Goal: Task Accomplishment & Management: Manage account settings

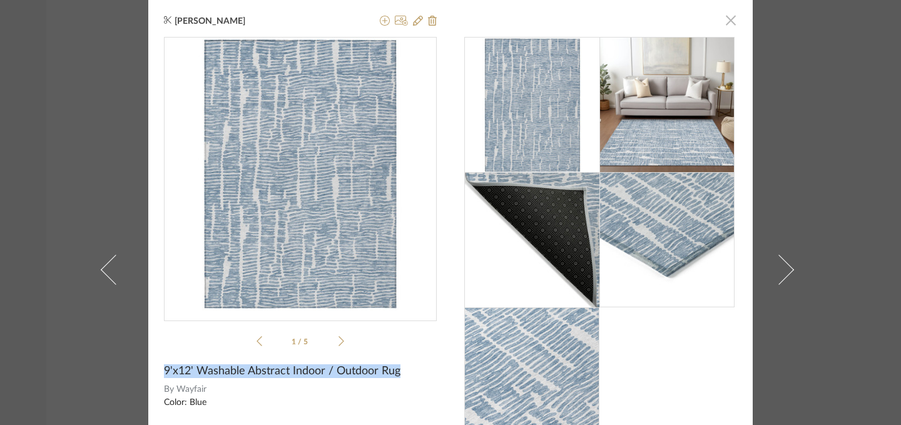
click at [726, 26] on span "button" at bounding box center [730, 20] width 25 height 25
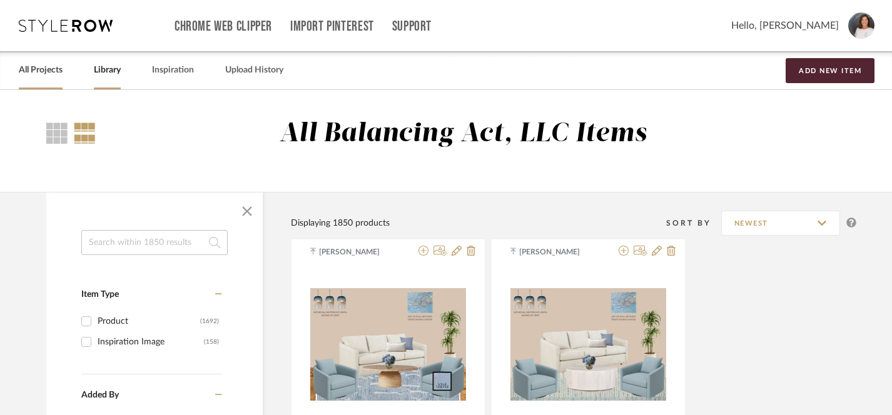
click at [52, 71] on link "All Projects" at bounding box center [41, 70] width 44 height 17
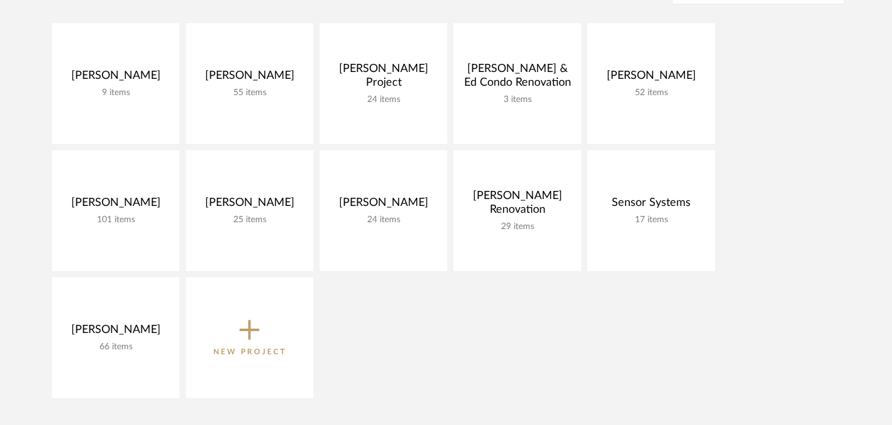
scroll to position [213, 0]
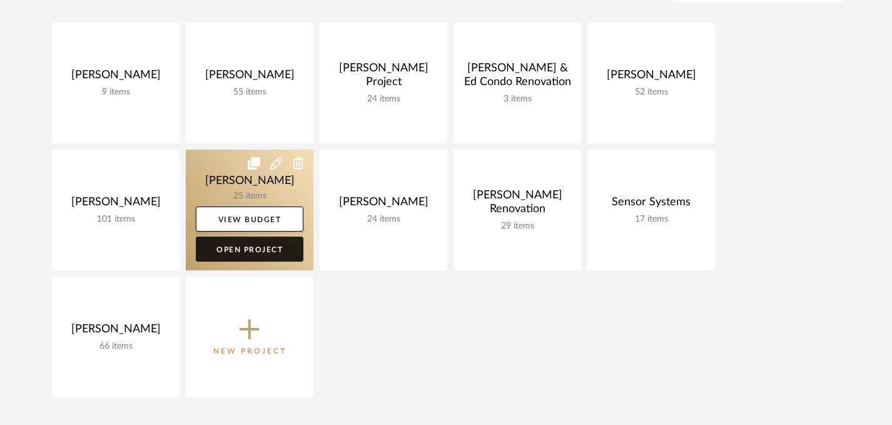
click at [248, 248] on link "Open Project" at bounding box center [250, 249] width 108 height 25
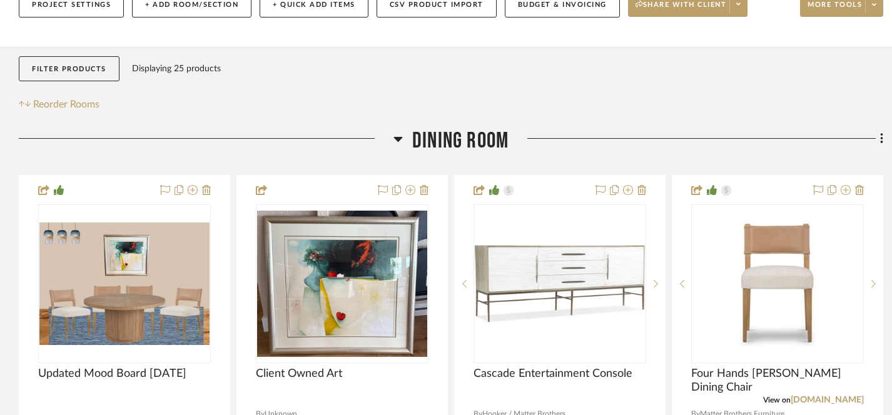
scroll to position [184, 0]
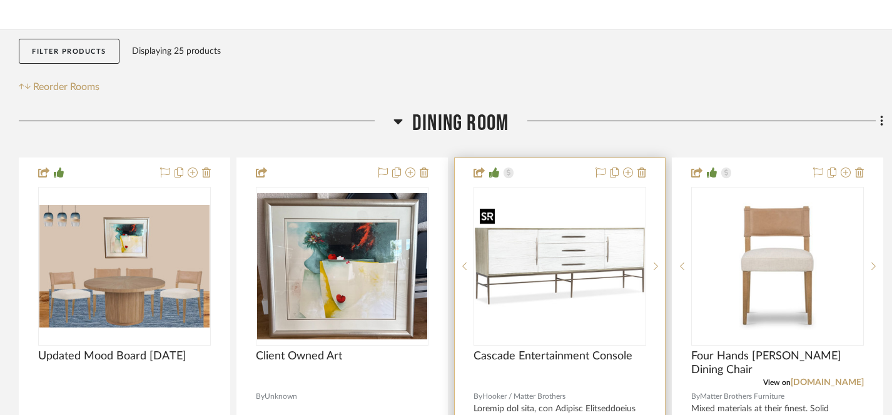
click at [597, 317] on img "0" at bounding box center [560, 267] width 170 height 128
click at [656, 268] on icon at bounding box center [656, 266] width 4 height 9
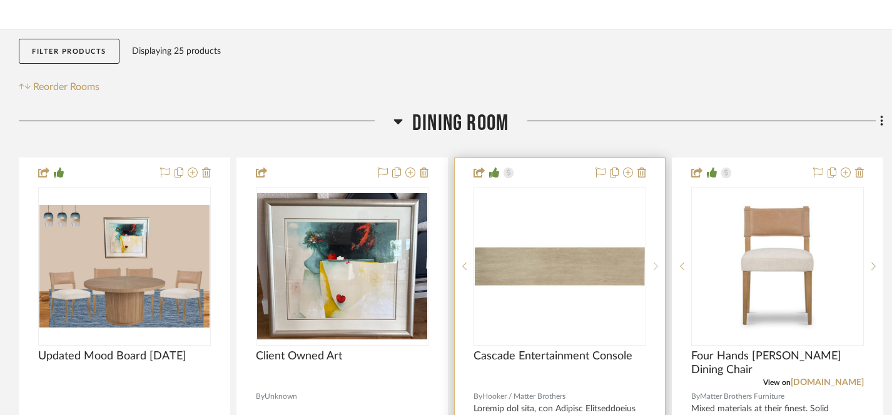
click at [656, 268] on icon at bounding box center [656, 266] width 4 height 9
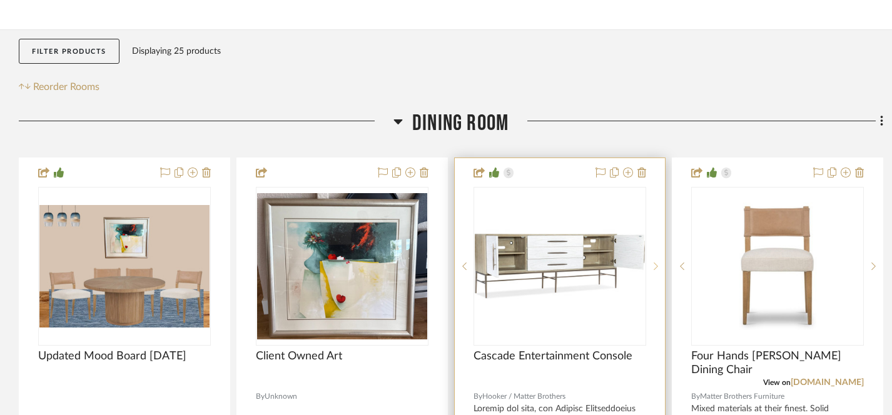
click at [656, 267] on icon at bounding box center [656, 266] width 4 height 9
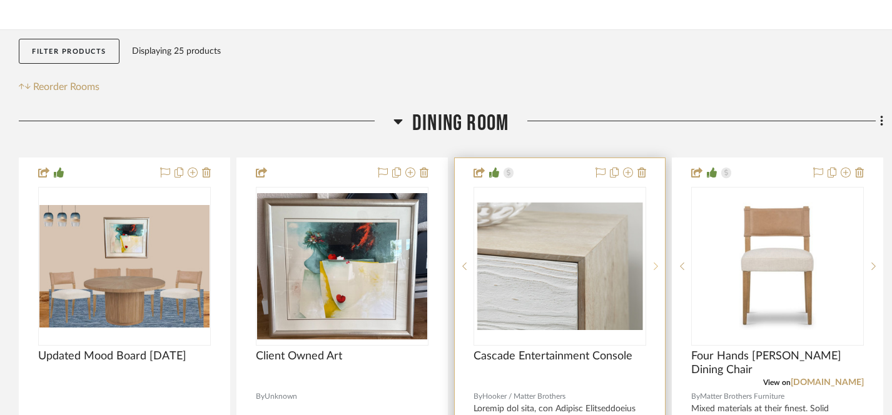
click at [656, 267] on icon at bounding box center [656, 266] width 4 height 9
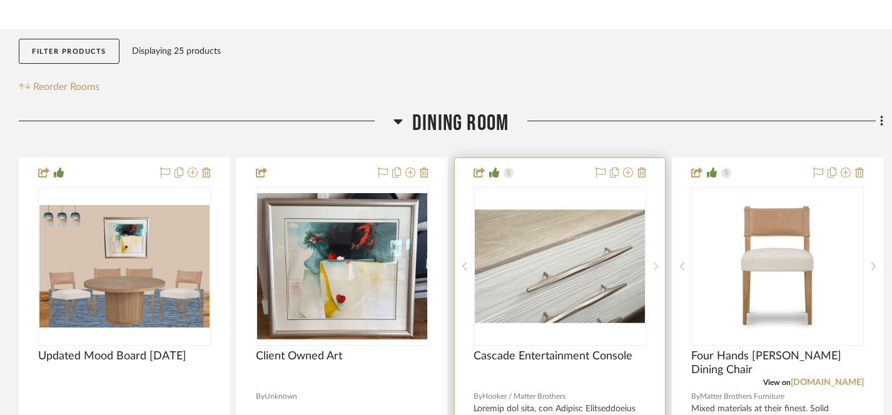
click at [656, 267] on icon at bounding box center [656, 266] width 4 height 9
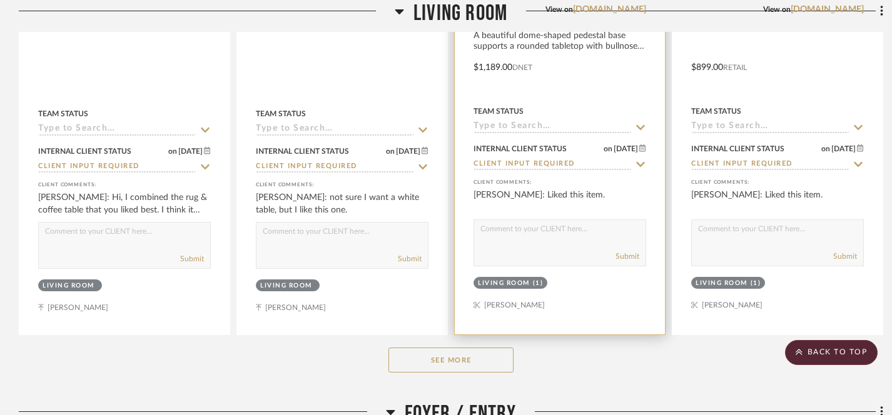
scroll to position [1227, 0]
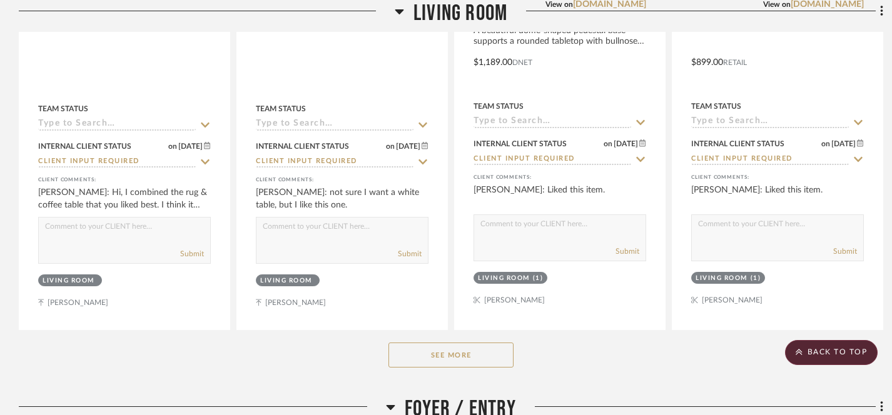
click at [456, 352] on button "See More" at bounding box center [451, 355] width 125 height 25
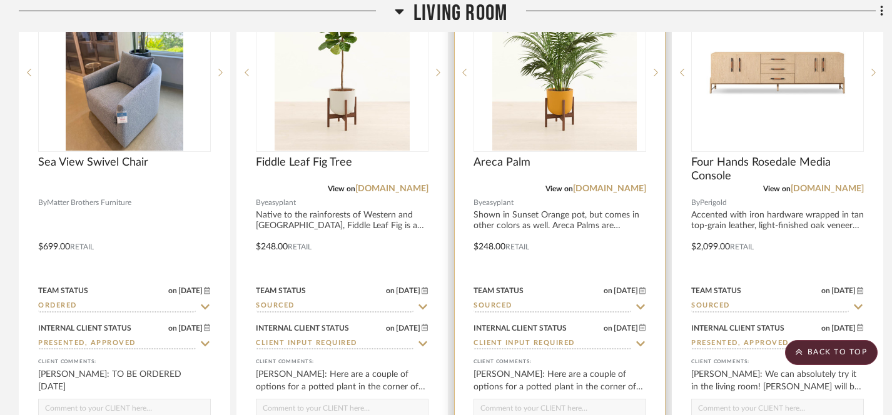
scroll to position [2178, 0]
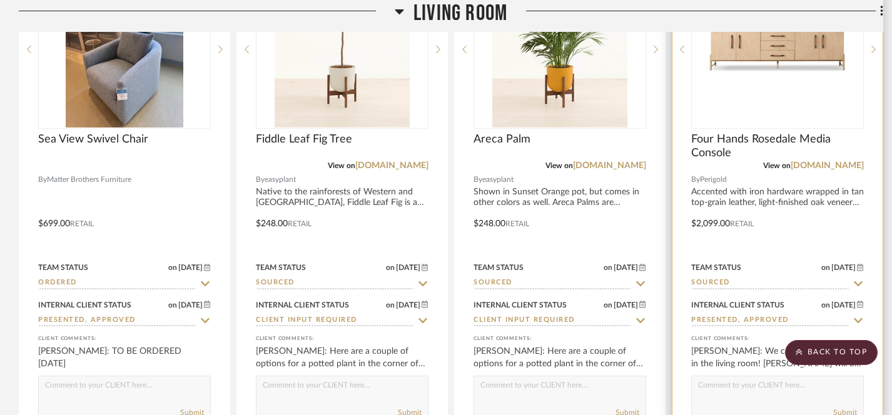
click at [750, 71] on div at bounding box center [777, 49] width 173 height 159
click at [797, 54] on img "0" at bounding box center [778, 49] width 156 height 156
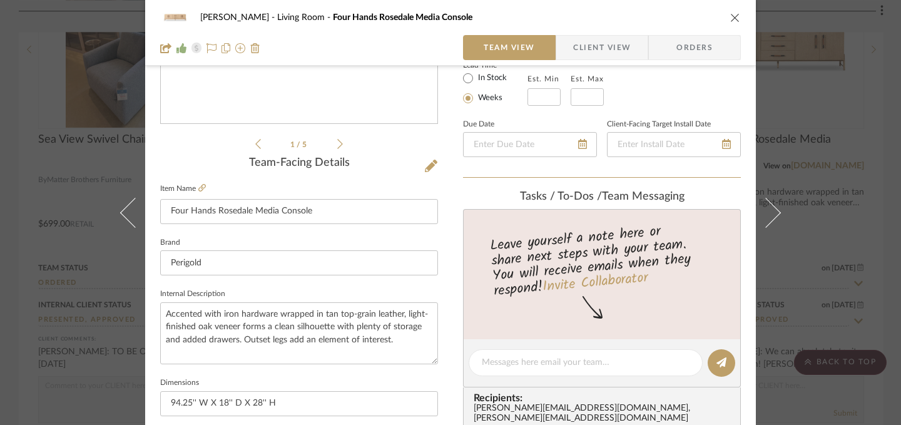
scroll to position [247, 0]
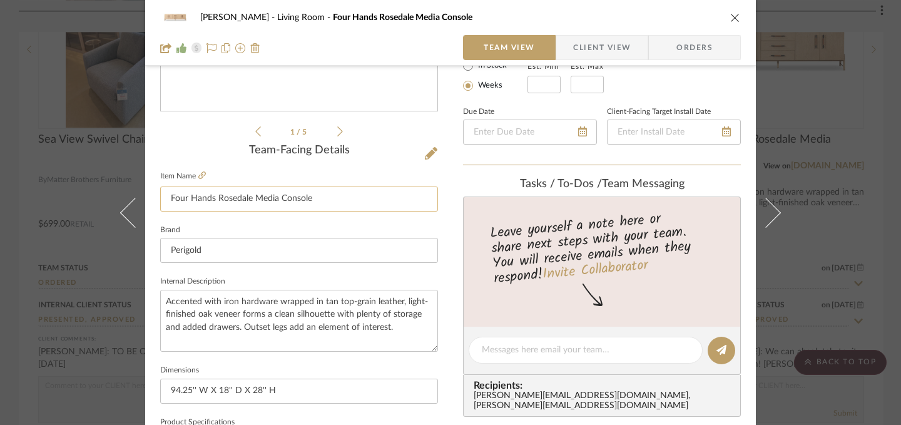
drag, startPoint x: 167, startPoint y: 200, endPoint x: 319, endPoint y: 205, distance: 152.1
click at [319, 205] on input "Four Hands Rosedale Media Console" at bounding box center [299, 198] width 278 height 25
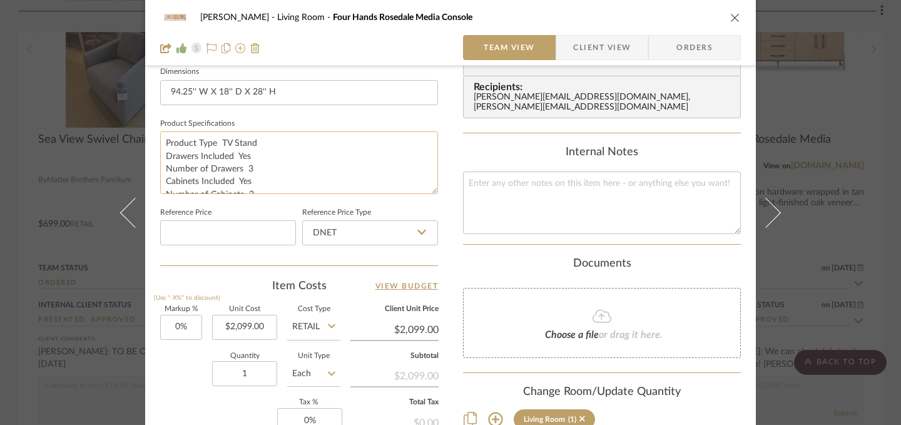
scroll to position [548, 0]
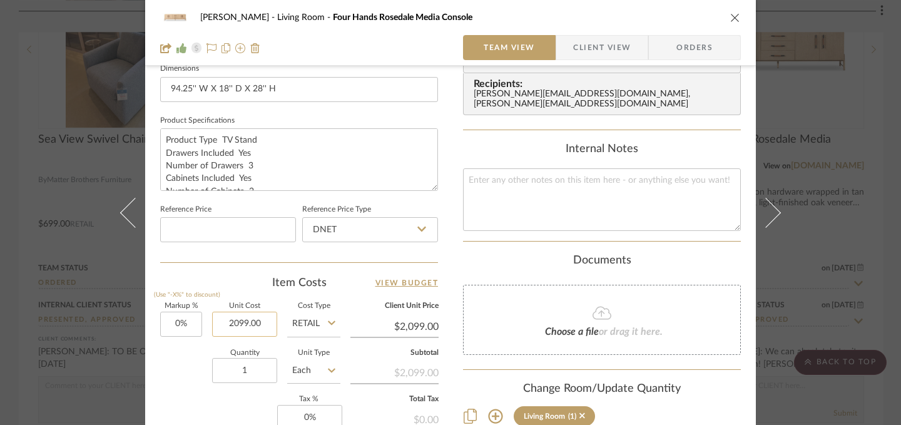
drag, startPoint x: 222, startPoint y: 323, endPoint x: 258, endPoint y: 325, distance: 36.3
click at [258, 325] on input "2099.00" at bounding box center [244, 324] width 65 height 25
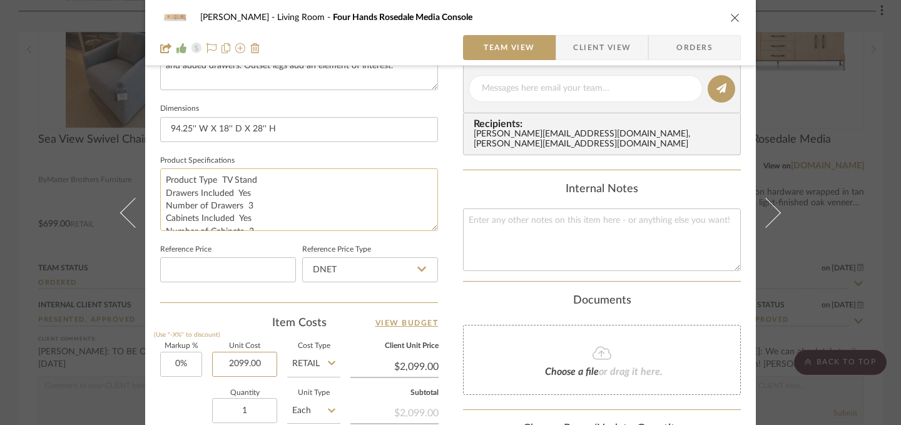
scroll to position [444, 0]
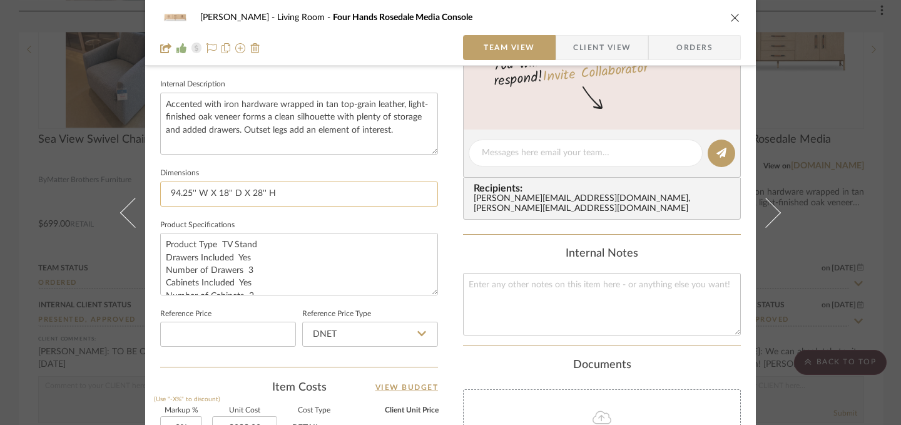
type input "$2,099.00"
drag, startPoint x: 166, startPoint y: 193, endPoint x: 278, endPoint y: 194, distance: 112.0
click at [278, 194] on input "94.25'' W X 18'' D X 28'' H" at bounding box center [299, 193] width 278 height 25
click at [732, 13] on icon "close" at bounding box center [735, 18] width 10 height 10
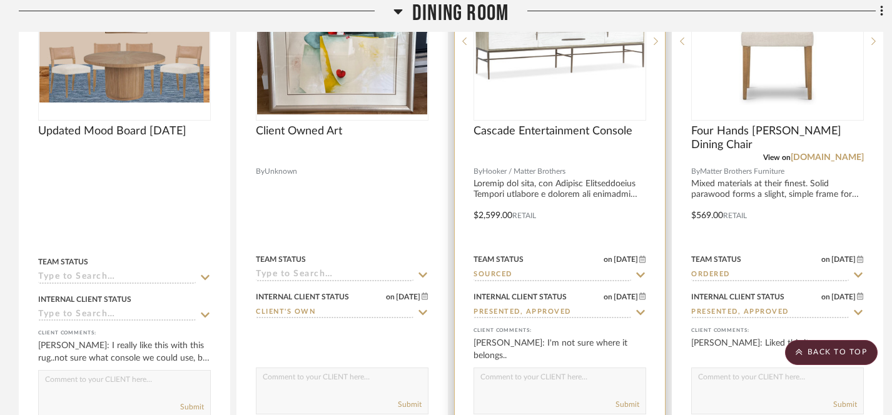
scroll to position [234, 0]
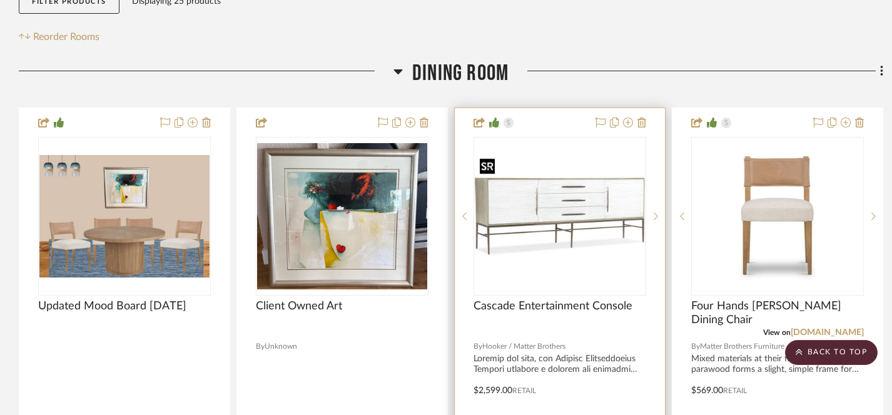
click at [568, 212] on img "0" at bounding box center [560, 217] width 170 height 128
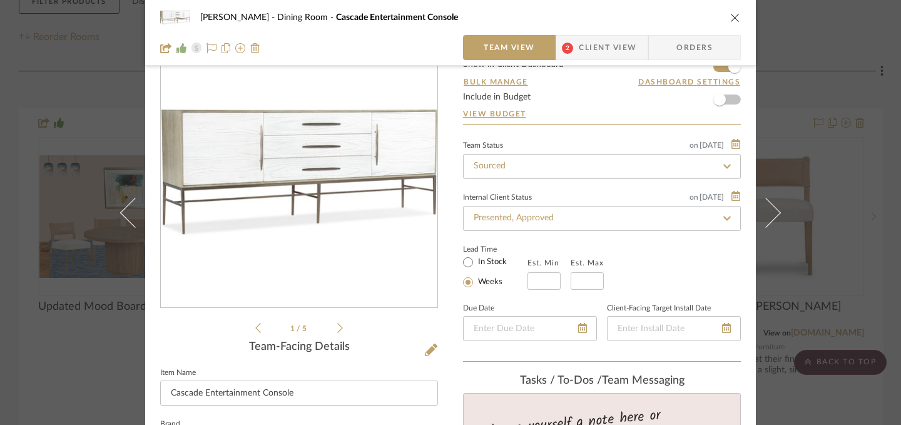
scroll to position [59, 0]
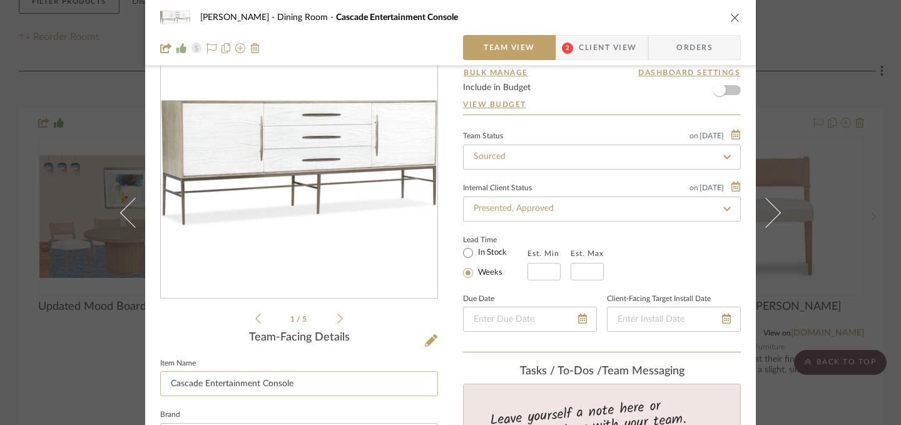
drag, startPoint x: 166, startPoint y: 383, endPoint x: 307, endPoint y: 387, distance: 141.5
click at [307, 387] on input "Cascade Entertainment Console" at bounding box center [299, 383] width 278 height 25
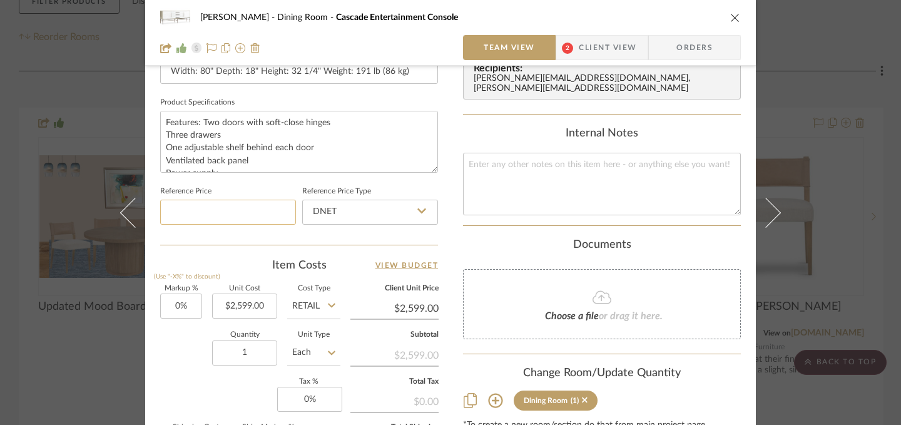
scroll to position [576, 0]
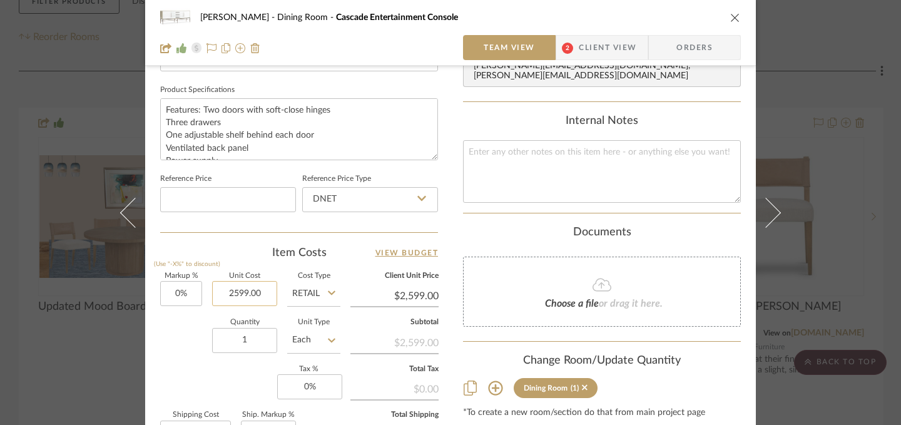
drag, startPoint x: 227, startPoint y: 292, endPoint x: 269, endPoint y: 295, distance: 42.7
click at [269, 295] on input "2599.00" at bounding box center [244, 293] width 65 height 25
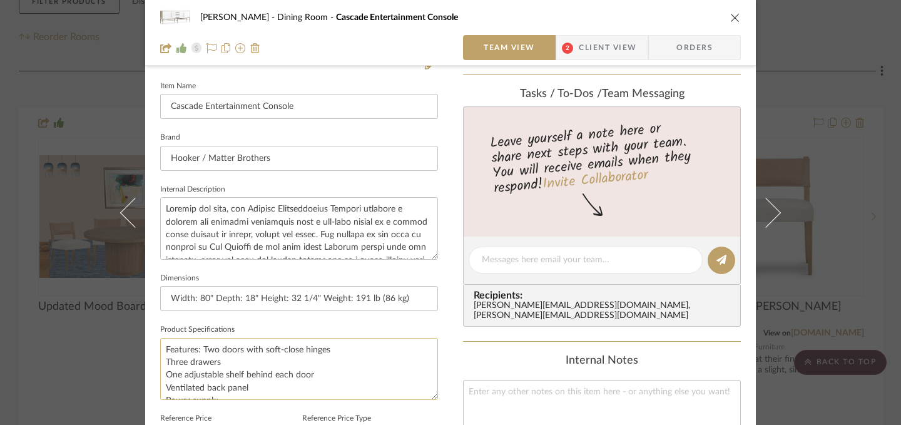
scroll to position [275, 0]
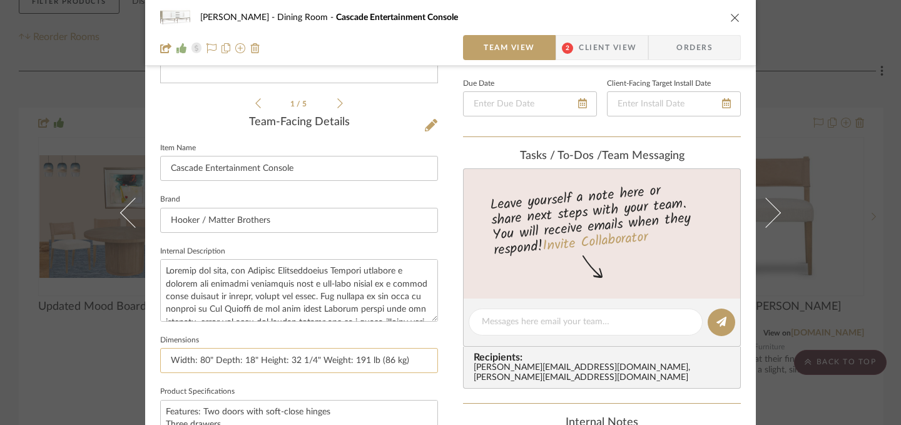
type input "$2,599.00"
click at [195, 362] on input "Width: 80" Depth: 18" Height: 32 1/4" Weight: 191 lb (86 kg)" at bounding box center [299, 360] width 278 height 25
click at [179, 359] on input "80" Depth: 18" Height: 32 1/4" Weight: 191 lb (86 kg)" at bounding box center [299, 360] width 278 height 25
click at [372, 360] on input "80"W x 18"D x 32 1/4"H Depth: 18" Height: 32 1/4" Weight: 191 lb (86 kg)" at bounding box center [299, 360] width 278 height 25
click at [382, 364] on input "80"W x 18"D x 32 1/4"H Weight: 191 lb (86 kg)" at bounding box center [299, 360] width 278 height 25
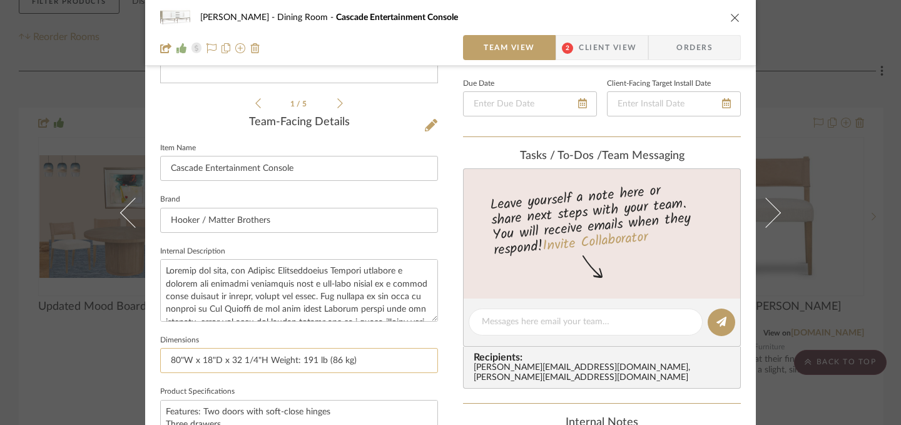
drag, startPoint x: 166, startPoint y: 360, endPoint x: 257, endPoint y: 365, distance: 91.5
click at [261, 362] on input "80"W x 18"D x 32 1/4"H Weight: 191 lb (86 kg)" at bounding box center [299, 360] width 278 height 25
type input "80"W x 18"D x 32 1/4"H Weight: 191 lb (86 kg)"
click at [730, 22] on icon "close" at bounding box center [735, 18] width 10 height 10
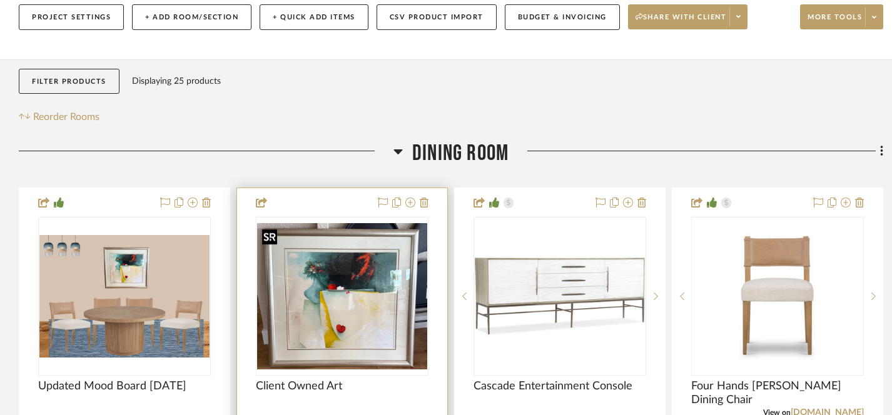
scroll to position [145, 0]
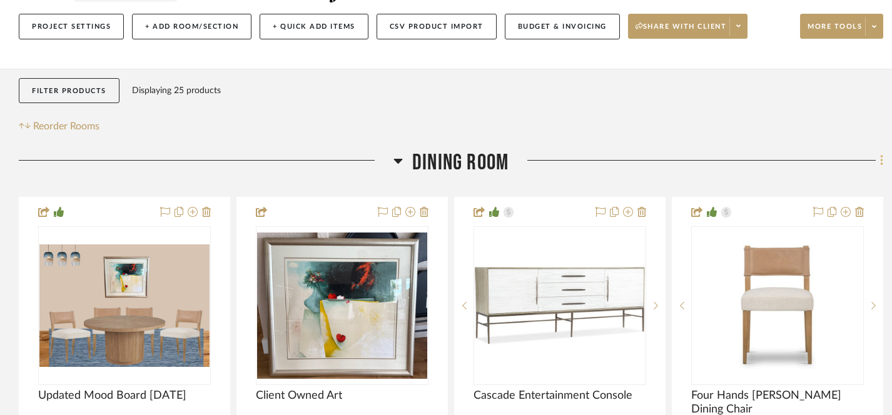
click at [880, 163] on icon at bounding box center [882, 161] width 4 height 14
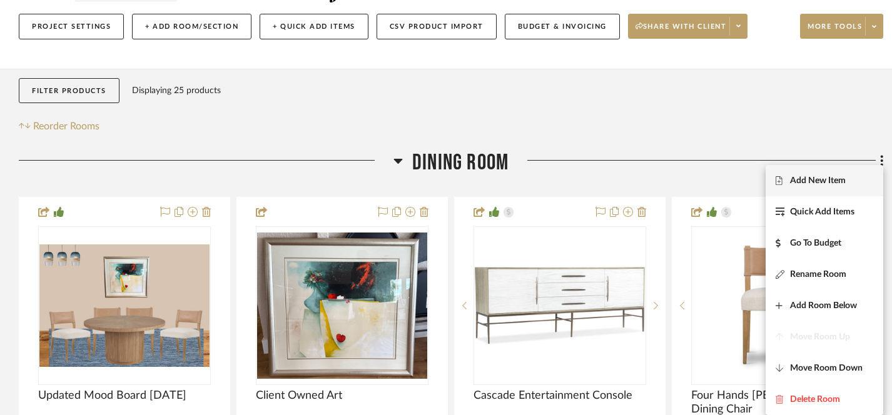
click at [807, 181] on span "Add New Item" at bounding box center [818, 181] width 56 height 11
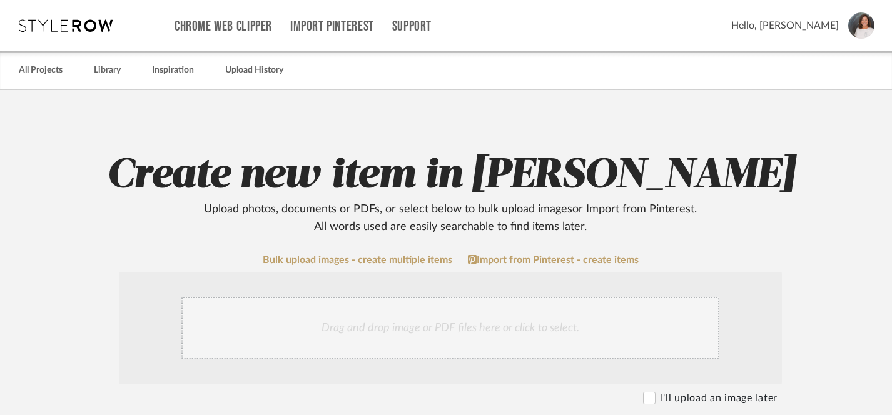
click at [466, 328] on div "Drag and drop image or PDF files here or click to select." at bounding box center [450, 328] width 538 height 63
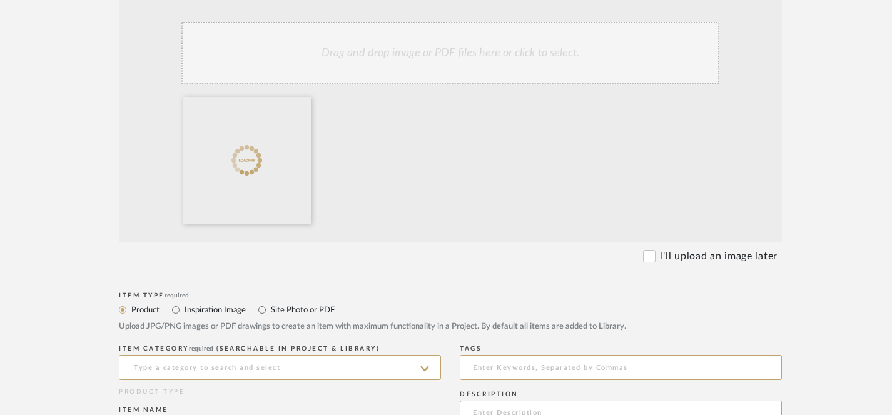
scroll to position [275, 0]
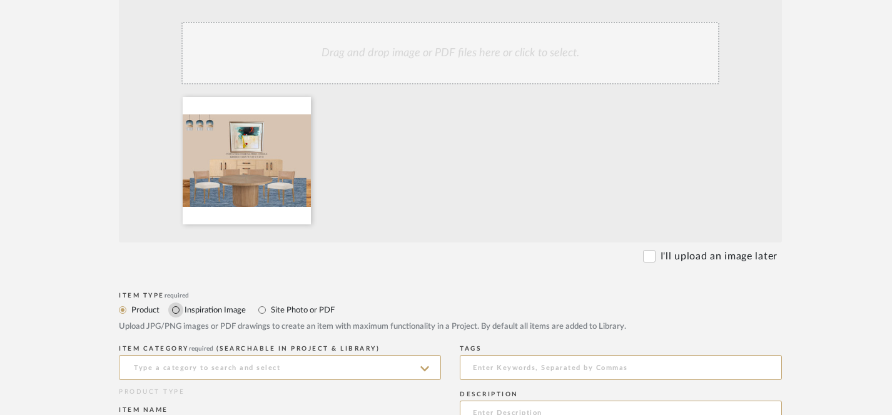
click at [177, 309] on input "Inspiration Image" at bounding box center [175, 310] width 15 height 15
radio input "true"
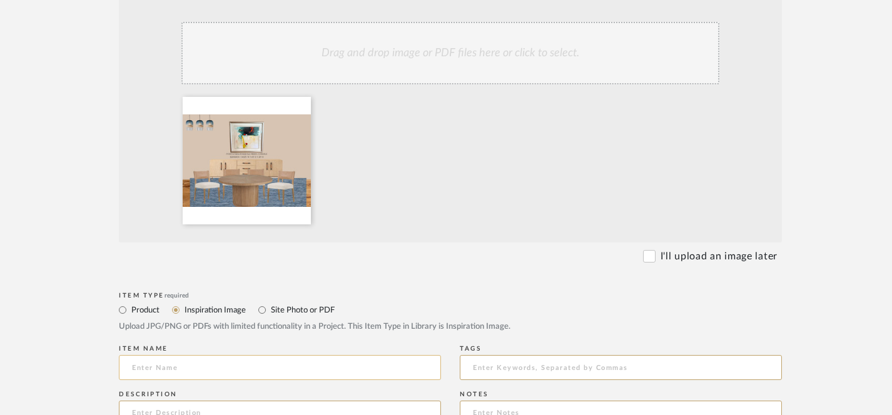
click at [215, 372] on input at bounding box center [280, 367] width 322 height 25
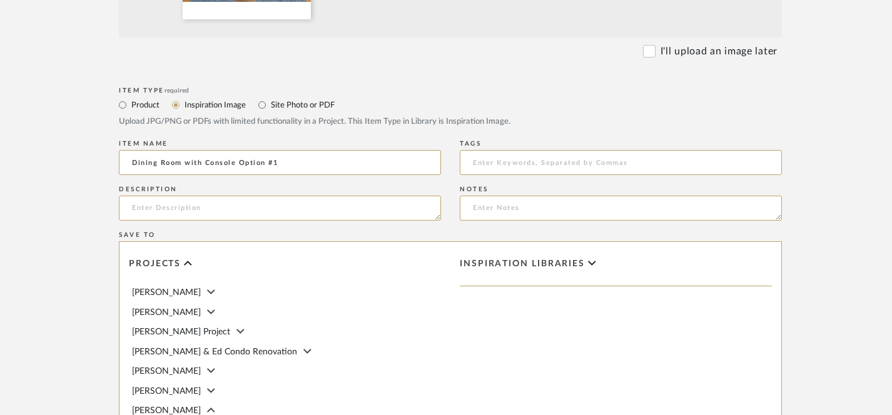
scroll to position [510, 0]
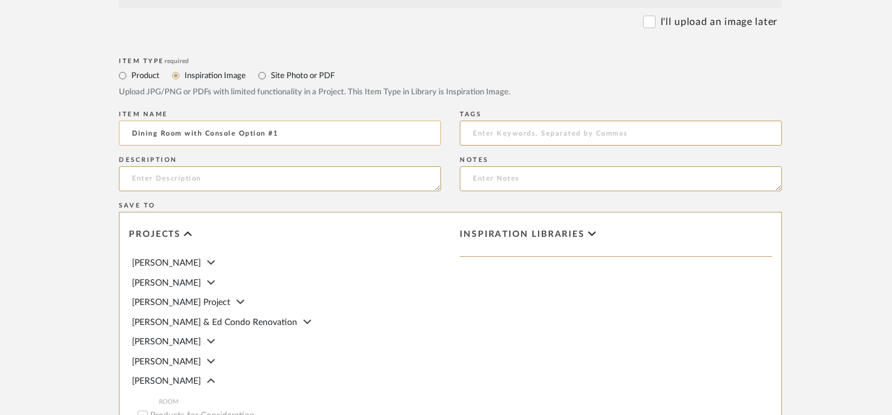
drag, startPoint x: 132, startPoint y: 135, endPoint x: 289, endPoint y: 137, distance: 157.1
click at [289, 137] on input "Dining Room with Console Option #1" at bounding box center [280, 133] width 322 height 25
type input "Dining Room with Console Option #1"
click at [308, 182] on textarea at bounding box center [280, 178] width 322 height 25
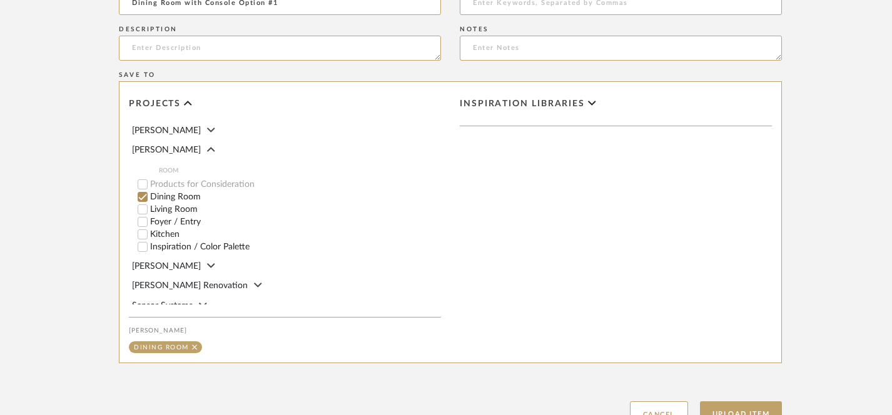
scroll to position [743, 0]
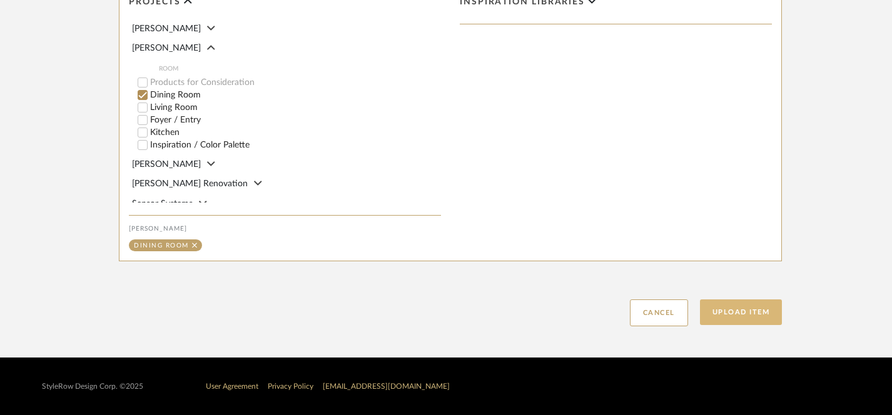
click at [724, 313] on button "Upload Item" at bounding box center [741, 313] width 83 height 26
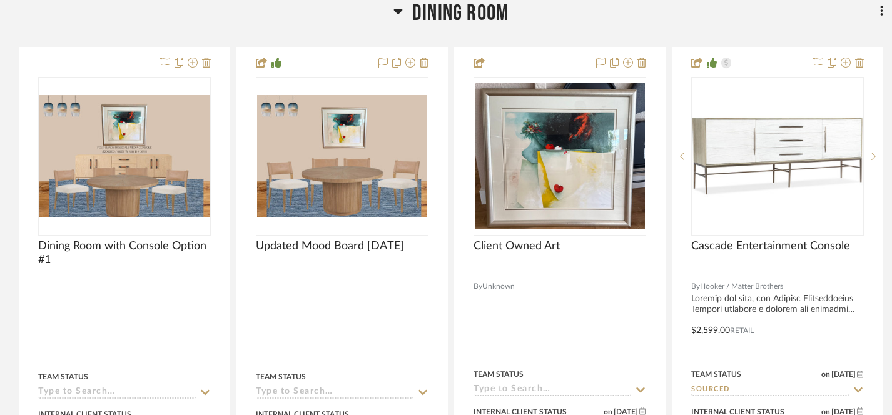
scroll to position [295, 0]
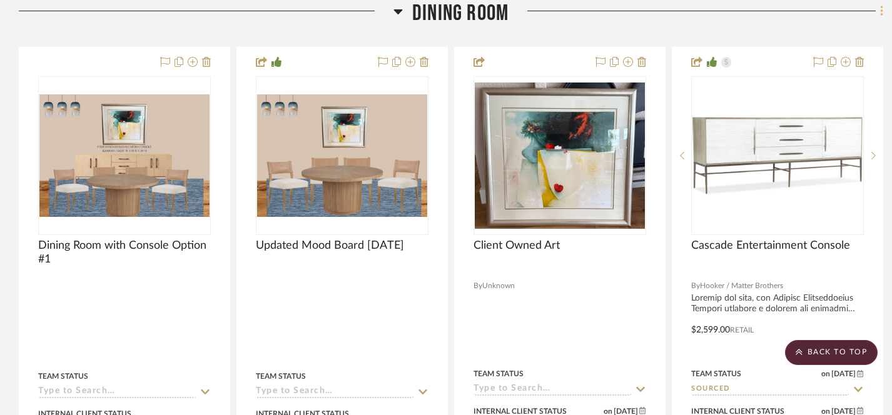
click at [882, 12] on icon at bounding box center [881, 11] width 3 height 11
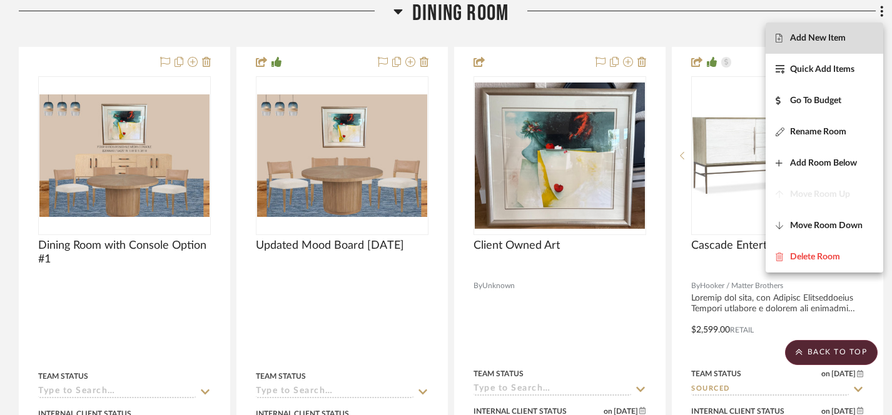
click at [799, 41] on span "Add New Item" at bounding box center [818, 38] width 56 height 11
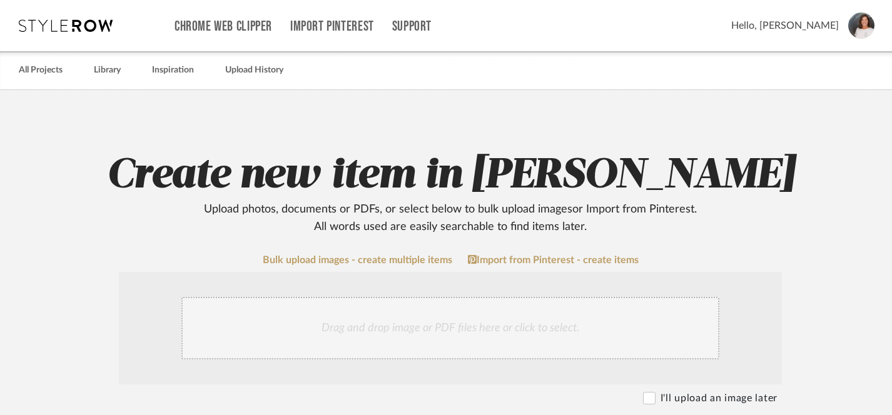
click at [365, 328] on div "Drag and drop image or PDF files here or click to select." at bounding box center [450, 328] width 538 height 63
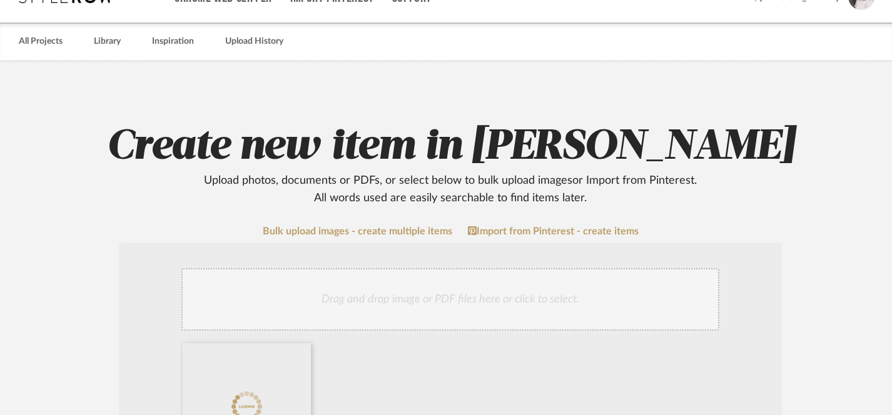
scroll to position [193, 0]
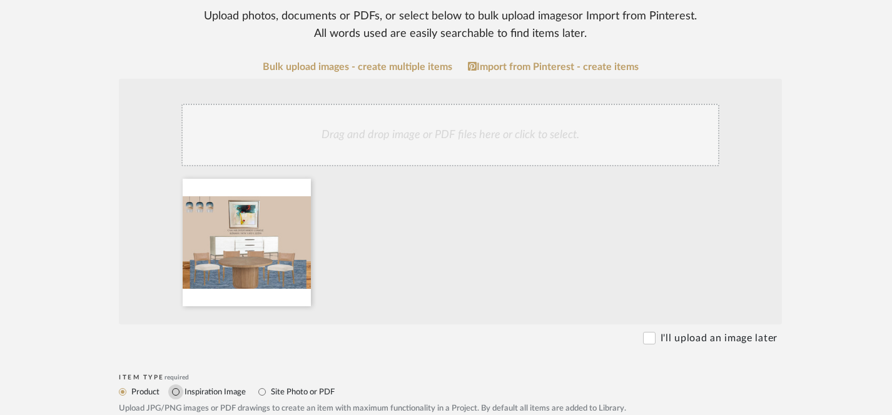
click at [175, 391] on input "Inspiration Image" at bounding box center [175, 392] width 15 height 15
radio input "true"
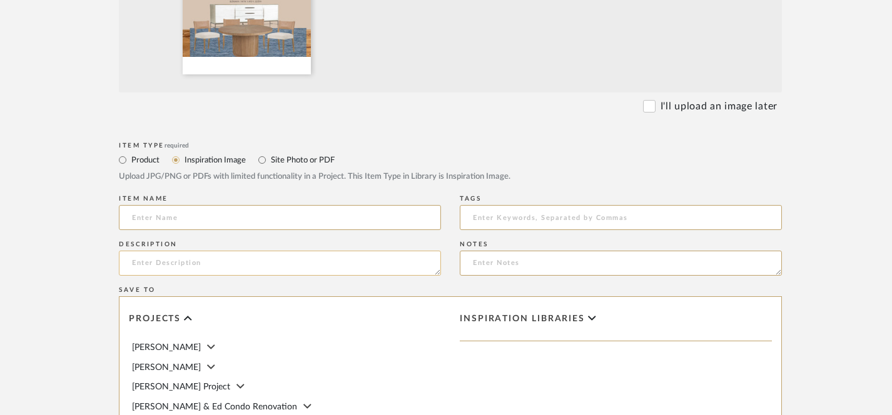
scroll to position [451, 0]
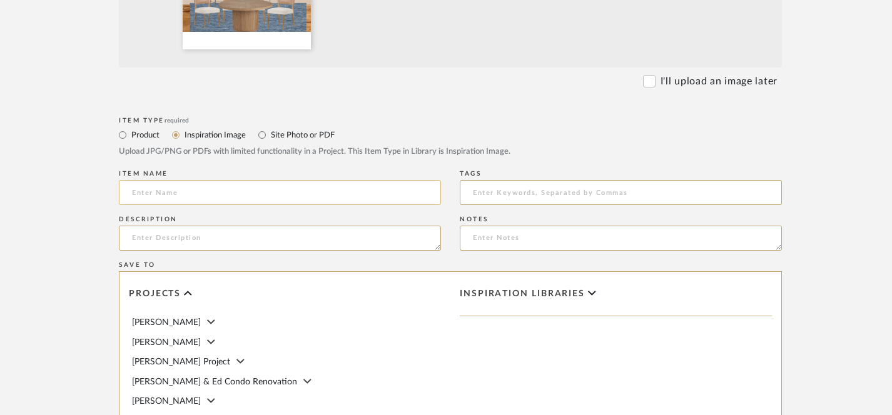
click at [298, 193] on input at bounding box center [280, 192] width 322 height 25
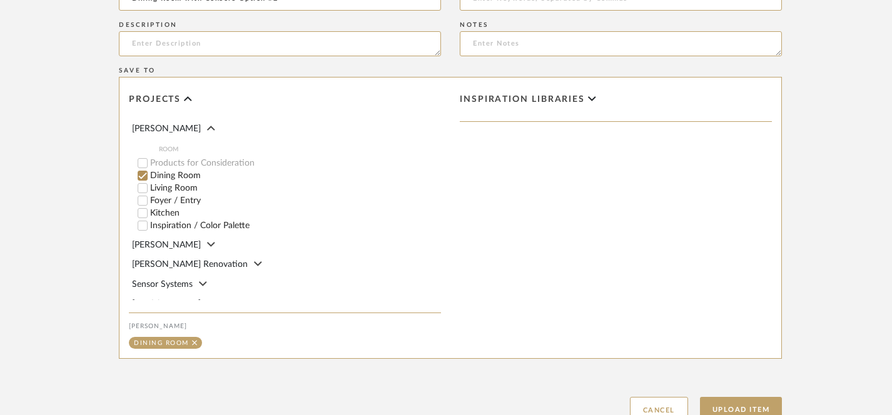
scroll to position [743, 0]
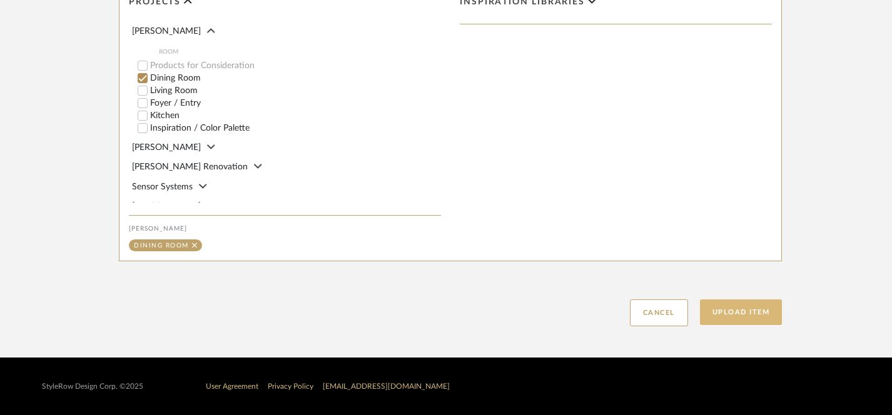
type input "Dining Room with Console Option #2"
click at [738, 309] on button "Upload Item" at bounding box center [741, 313] width 83 height 26
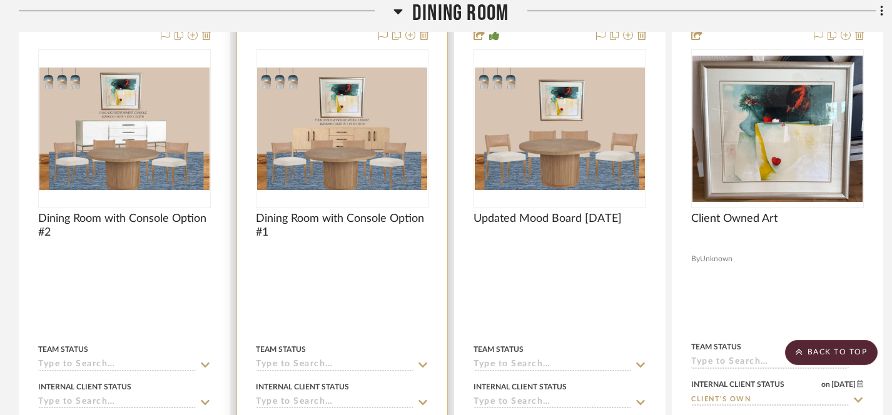
scroll to position [353, 0]
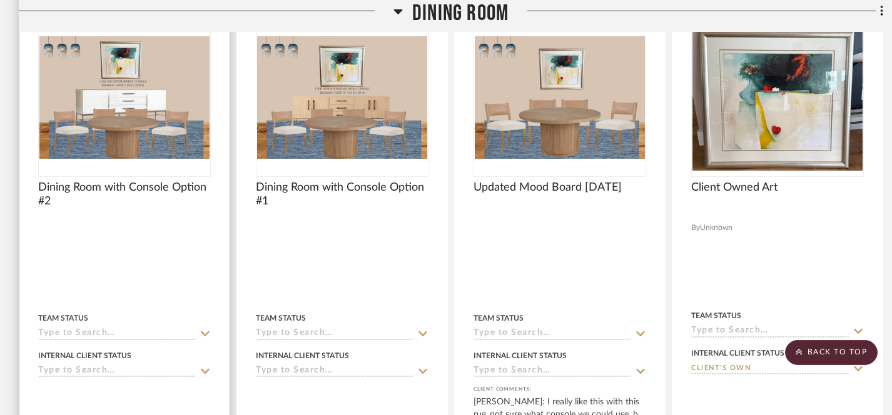
click at [206, 370] on icon at bounding box center [205, 372] width 11 height 10
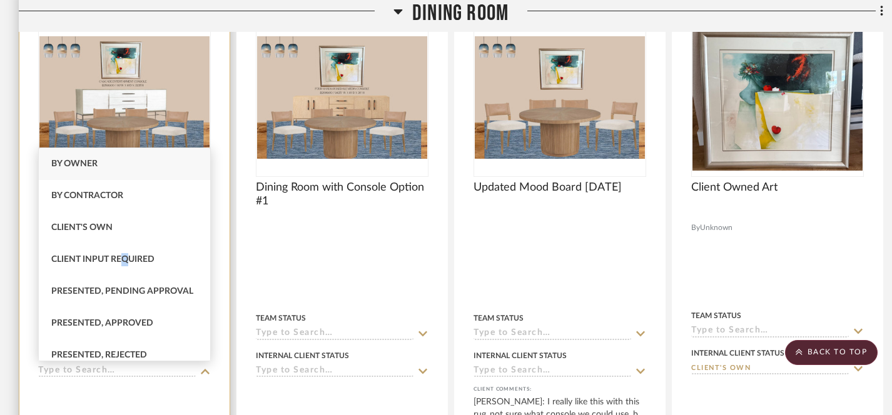
click at [126, 263] on span "Client Input Required" at bounding box center [102, 259] width 103 height 9
type input "[DATE]"
type input "Client Input Required"
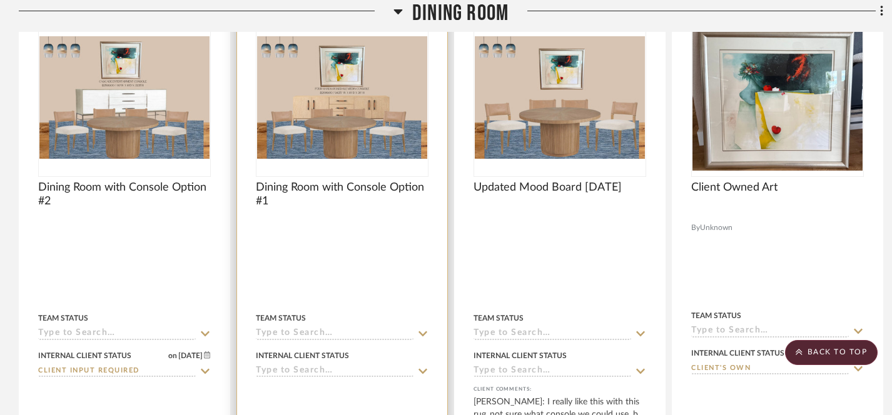
click at [427, 370] on icon at bounding box center [422, 372] width 11 height 10
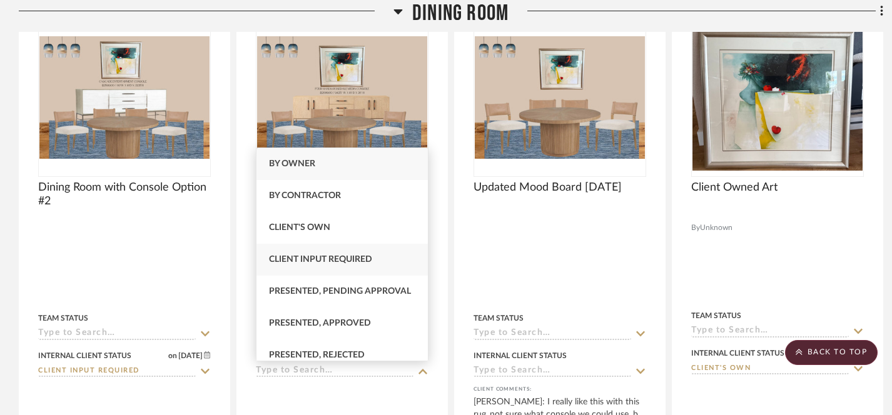
click at [326, 260] on span "Client Input Required" at bounding box center [320, 259] width 103 height 9
type input "[DATE]"
type input "Client Input Required"
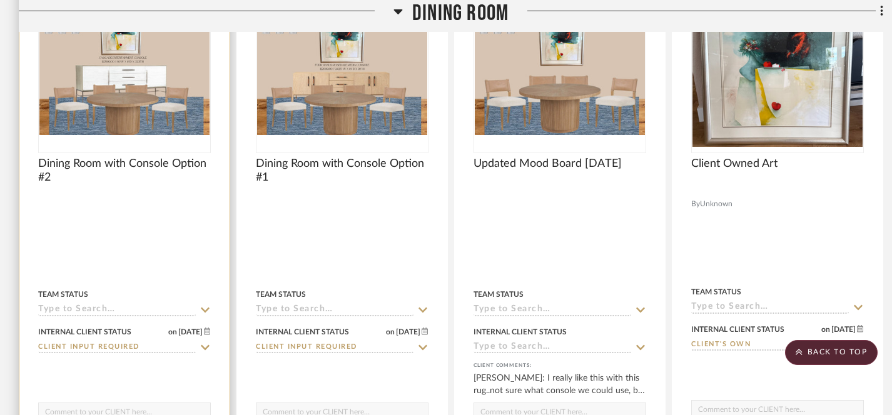
scroll to position [441, 0]
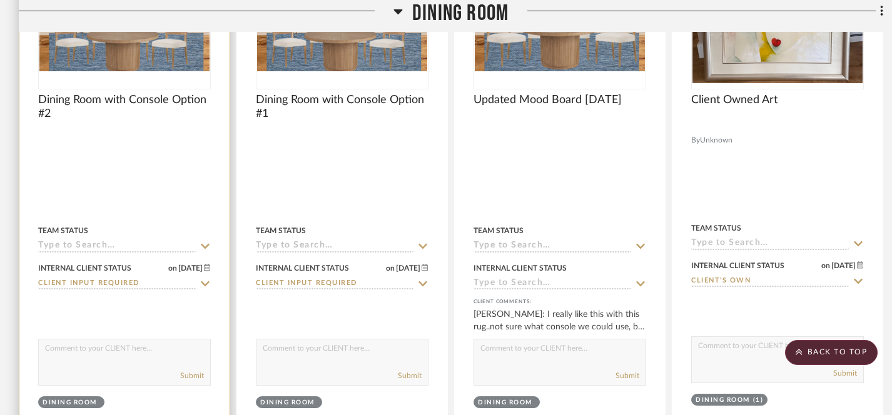
click at [151, 356] on textarea at bounding box center [124, 352] width 171 height 24
type textarea "H"
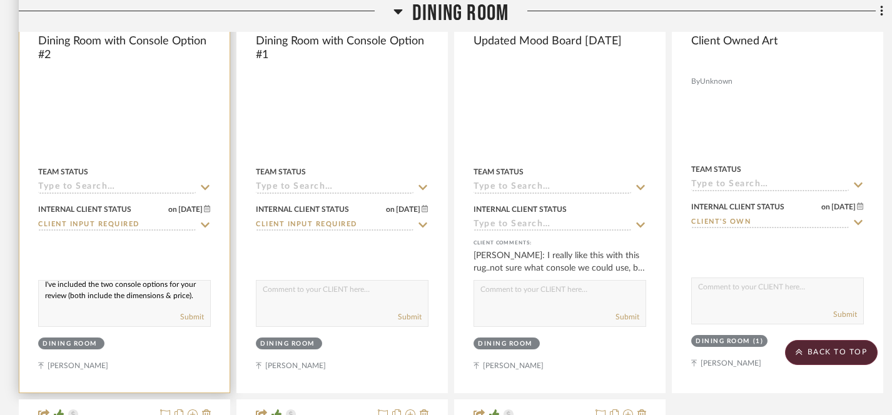
scroll to position [0, 0]
click at [43, 291] on textarea "I've included the two console options for your review (both include the dimensi…" at bounding box center [124, 293] width 171 height 24
drag, startPoint x: 43, startPoint y: 291, endPoint x: 89, endPoint y: 312, distance: 50.7
click at [89, 312] on div "I've included the two console options for your review (both include the dimensi…" at bounding box center [124, 303] width 173 height 47
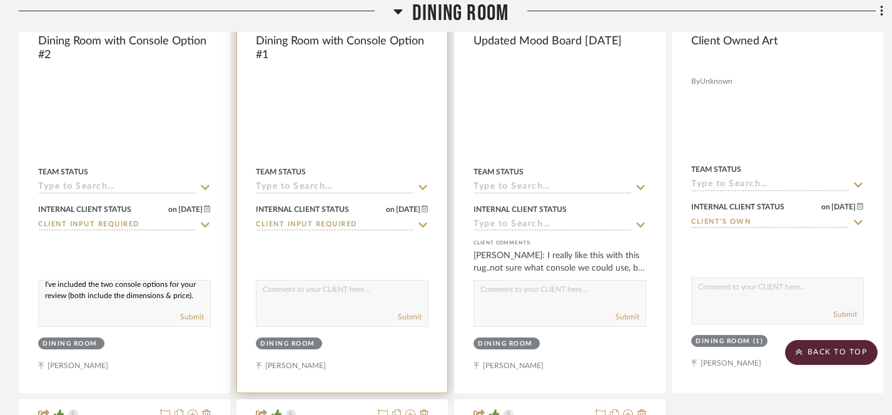
type textarea "I've included the two console options for your review (both include the dimensi…"
click at [293, 293] on textarea at bounding box center [342, 293] width 171 height 24
paste textarea "I've included the two console options for your review (both include the dimensi…"
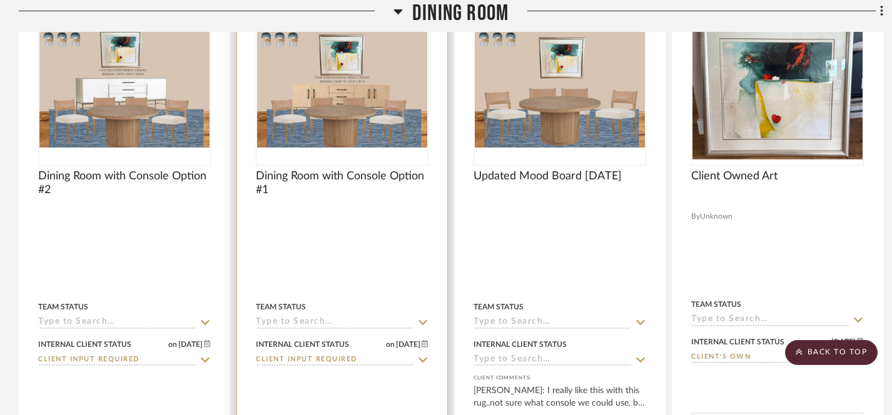
scroll to position [297, 0]
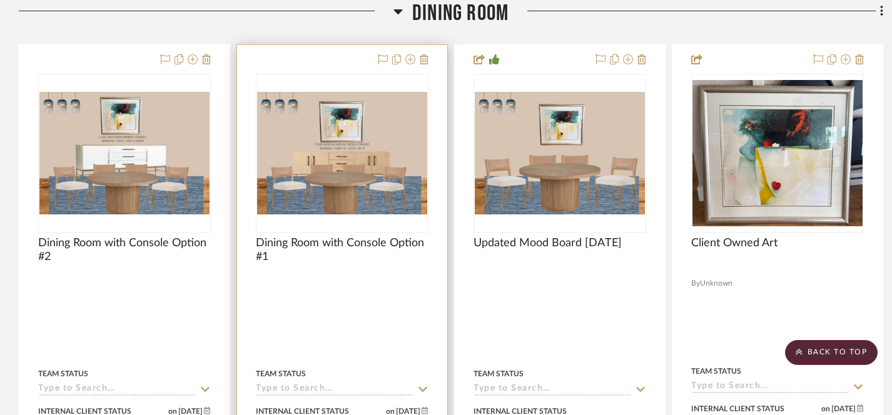
type textarea "I've included the two console options for your review (both include the dimensi…"
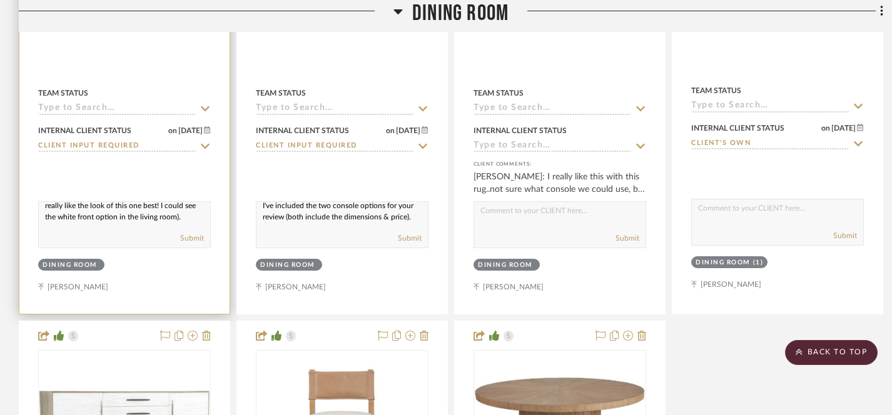
scroll to position [39, 0]
click at [64, 222] on textarea "I've included the two console options for your review (both include the dimensi…" at bounding box center [124, 214] width 171 height 24
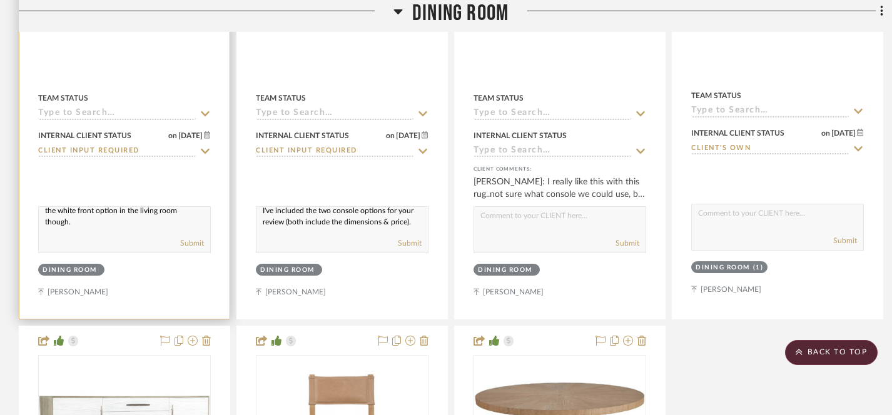
click at [156, 226] on textarea "I've included the two console options for your review (both include the dimensi…" at bounding box center [124, 219] width 171 height 24
click at [181, 224] on textarea "I've included the two console options for your review (both include the dimensi…" at bounding box center [124, 219] width 171 height 24
click at [184, 223] on textarea "I've included the two console options for your review (both include the dimensi…" at bounding box center [124, 219] width 171 height 24
click at [183, 223] on textarea "I've included the two console options for your review (both include the dimensi…" at bounding box center [124, 219] width 171 height 24
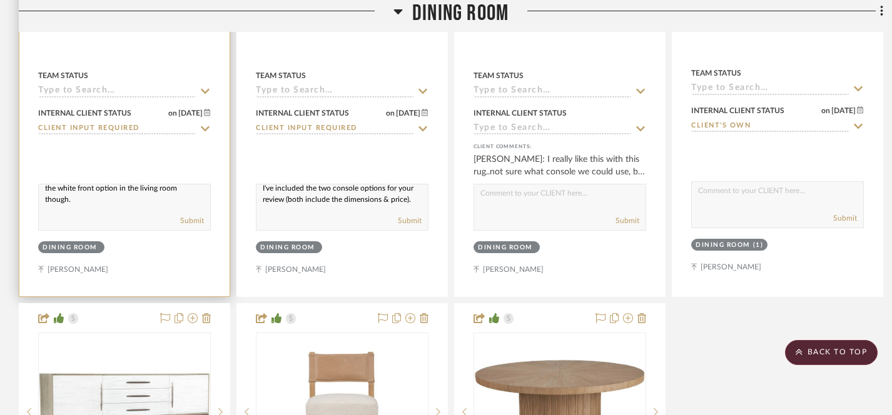
scroll to position [610, 0]
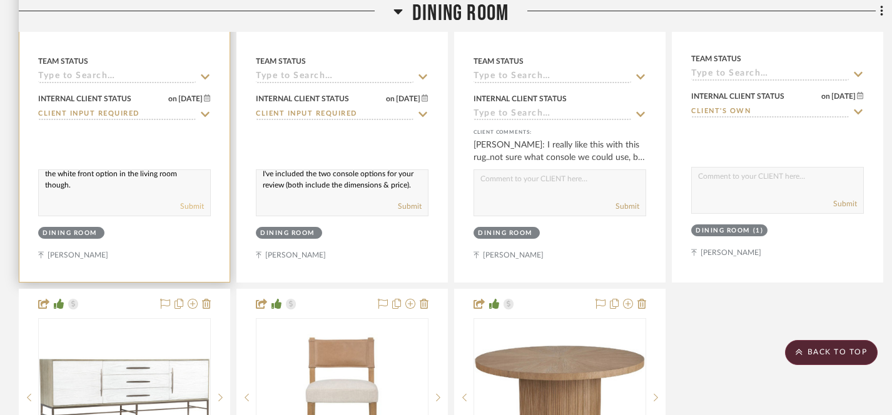
type textarea "I've included the two console options for your review (both include the dimensi…"
click at [189, 207] on button "Submit" at bounding box center [192, 206] width 24 height 11
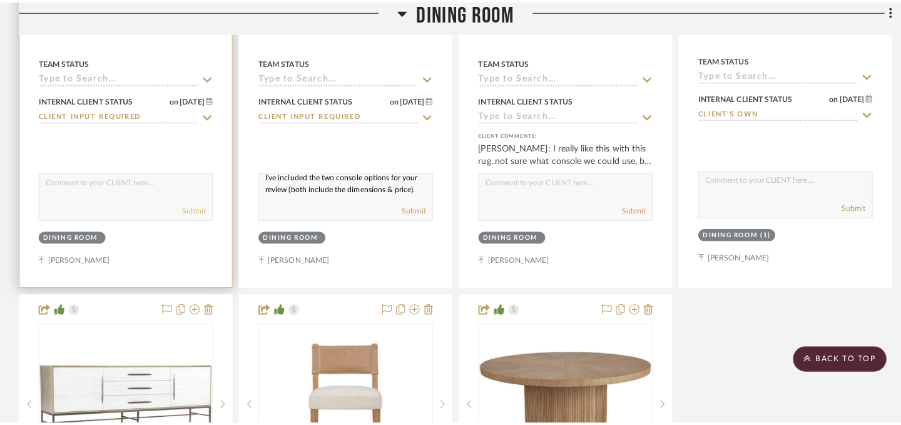
scroll to position [0, 0]
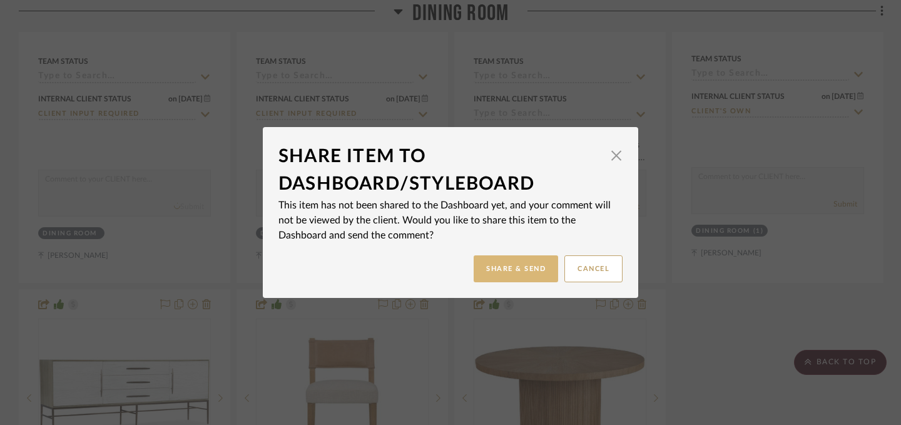
click at [505, 267] on button "Share & Send" at bounding box center [516, 268] width 84 height 27
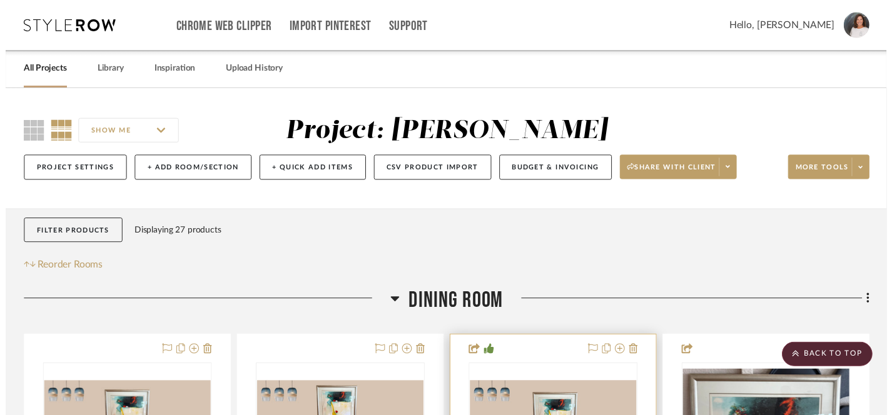
scroll to position [610, 0]
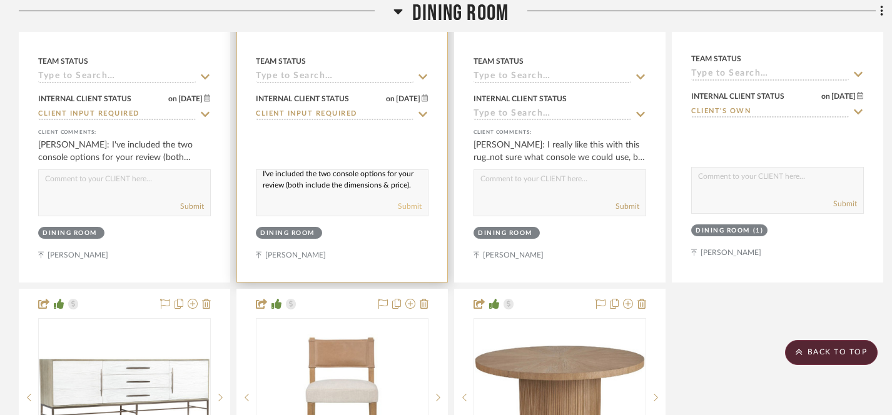
click at [412, 207] on button "Submit" at bounding box center [410, 206] width 24 height 11
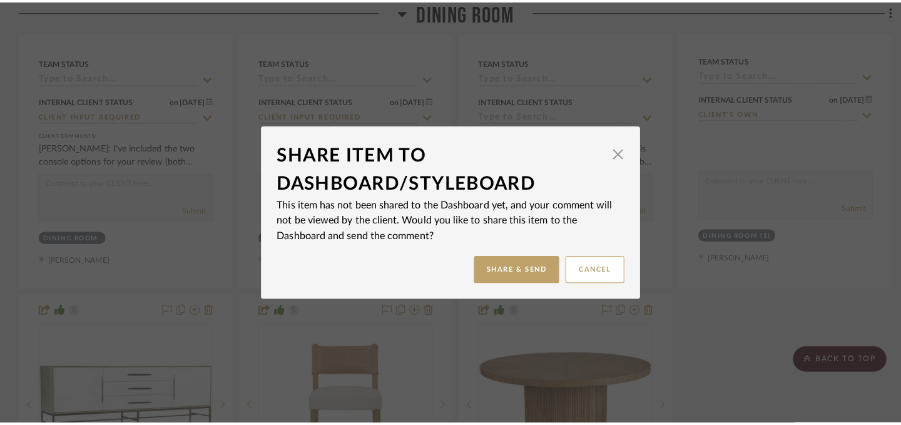
scroll to position [0, 0]
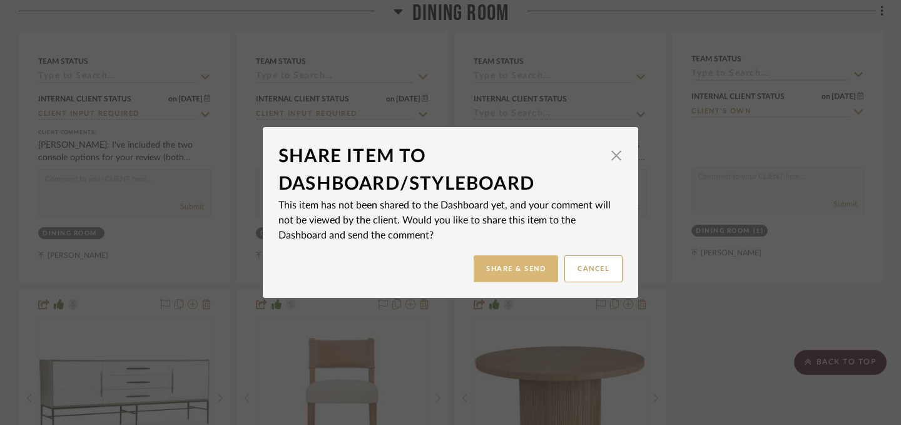
click at [519, 272] on button "Share & Send" at bounding box center [516, 268] width 84 height 27
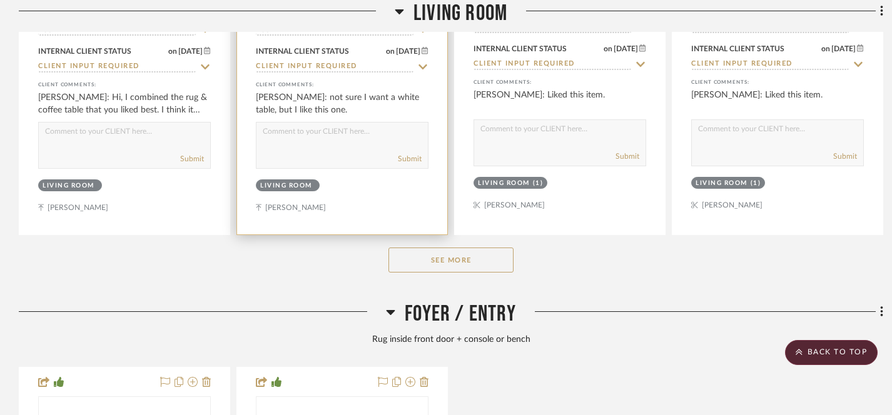
scroll to position [2052, 0]
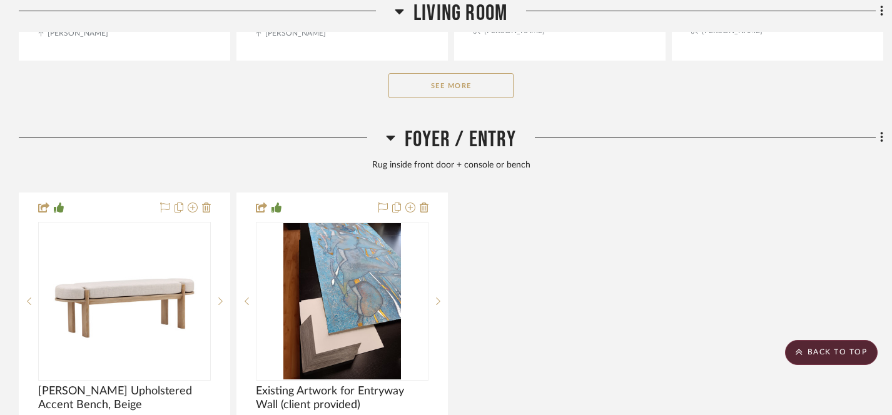
click at [454, 81] on button "See More" at bounding box center [451, 85] width 125 height 25
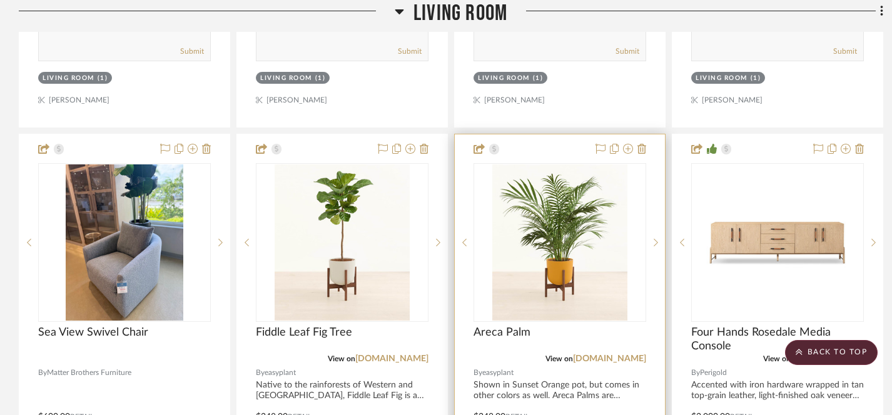
scroll to position [2661, 0]
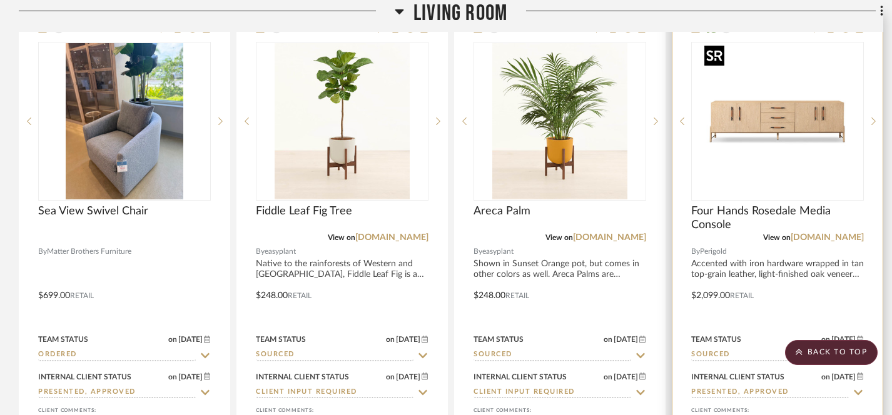
click at [828, 67] on img "0" at bounding box center [778, 121] width 156 height 156
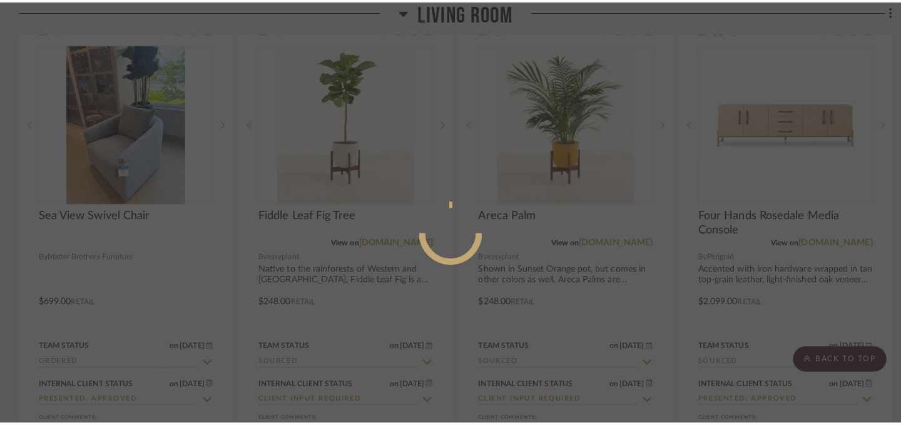
scroll to position [0, 0]
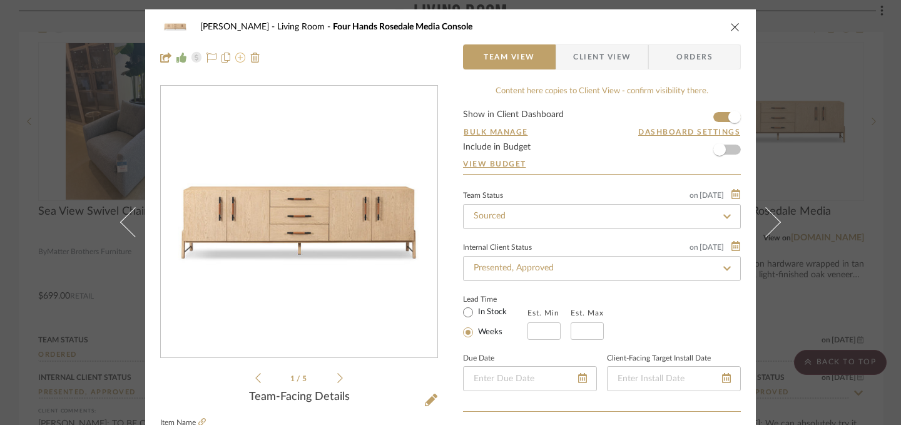
click at [237, 59] on icon at bounding box center [240, 58] width 10 height 10
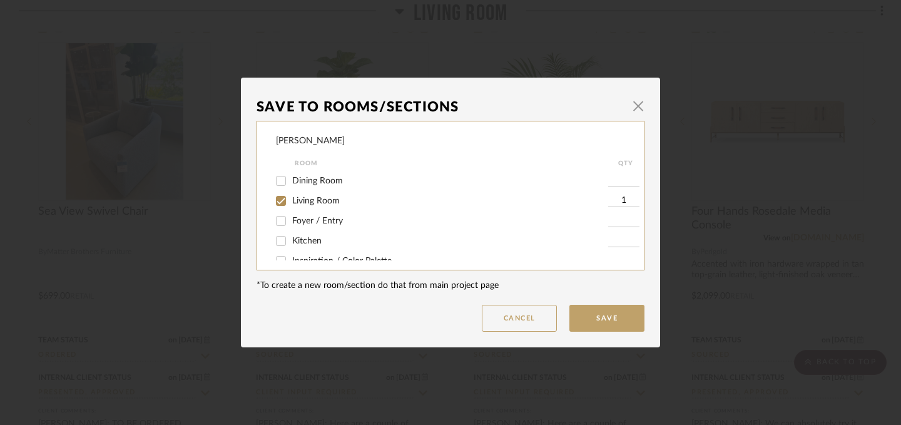
click at [278, 181] on input "Dining Room" at bounding box center [281, 181] width 20 height 20
checkbox input "true"
type input "1"
click at [607, 321] on button "Save" at bounding box center [606, 318] width 75 height 27
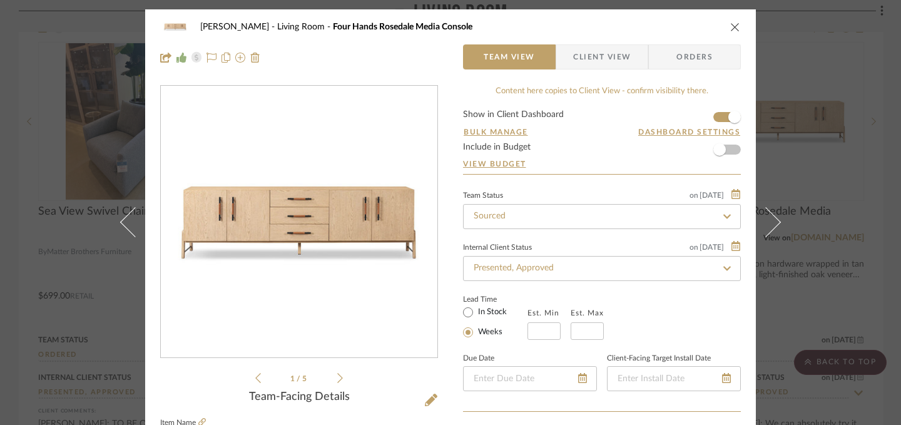
click at [730, 30] on icon "close" at bounding box center [735, 27] width 10 height 10
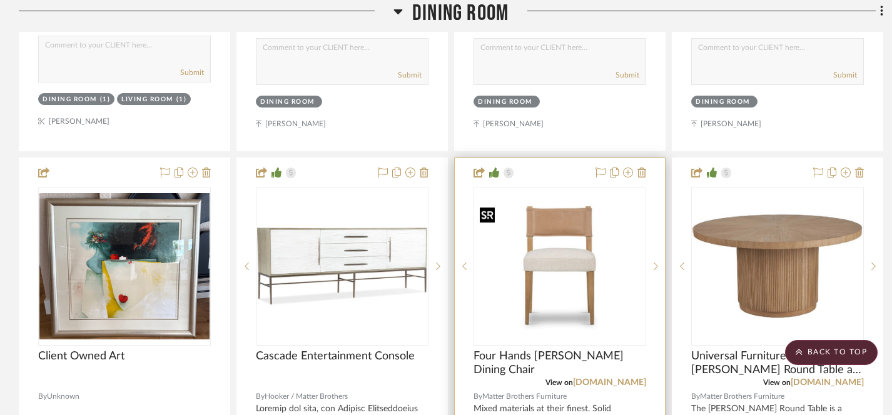
scroll to position [731, 0]
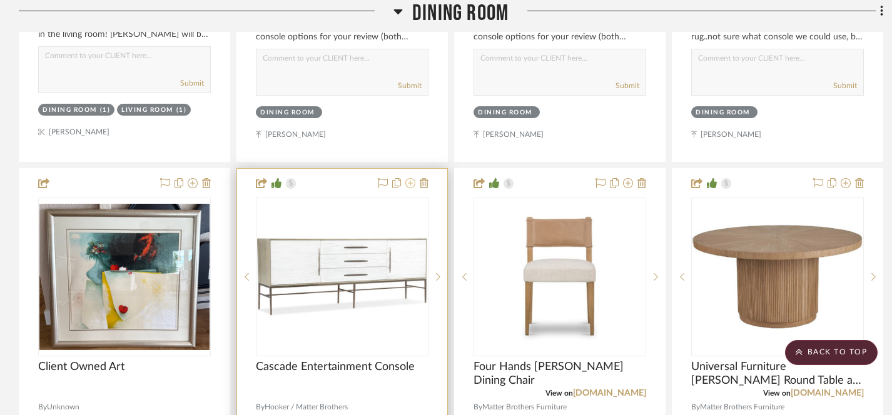
click at [410, 183] on icon at bounding box center [410, 183] width 10 height 10
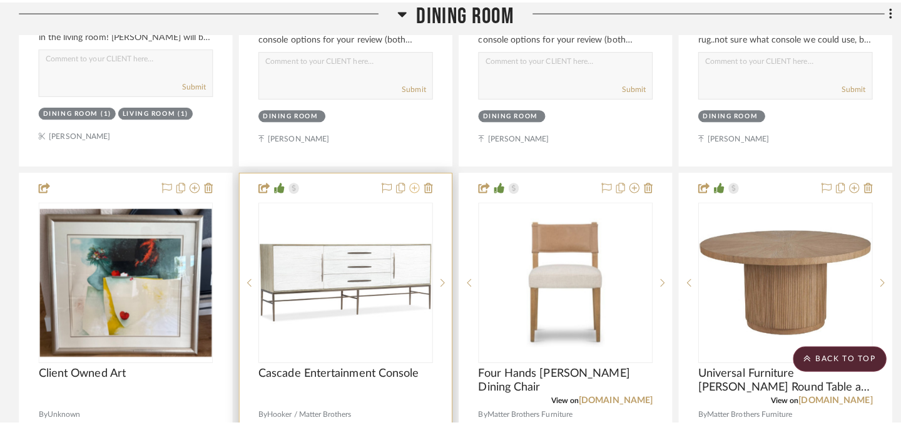
scroll to position [0, 0]
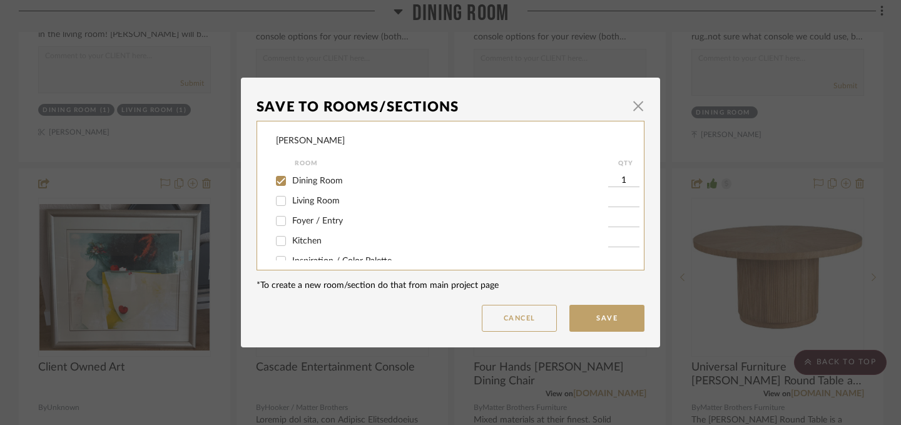
click at [276, 203] on input "Living Room" at bounding box center [281, 201] width 20 height 20
checkbox input "true"
type input "1"
click at [610, 320] on button "Save" at bounding box center [606, 318] width 75 height 27
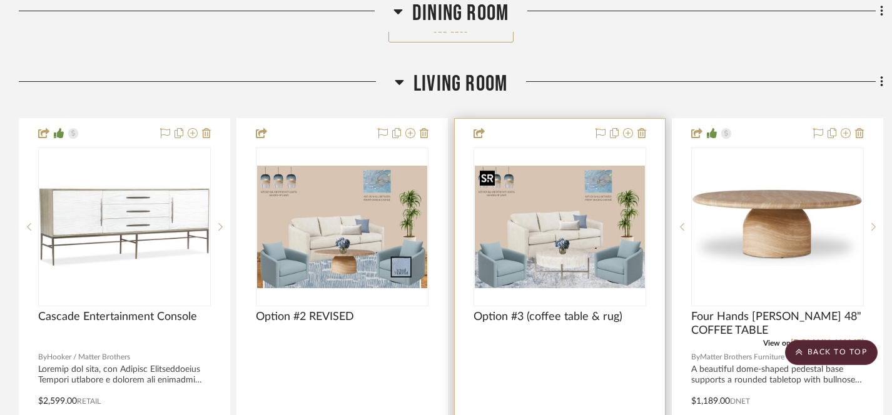
scroll to position [1300, 0]
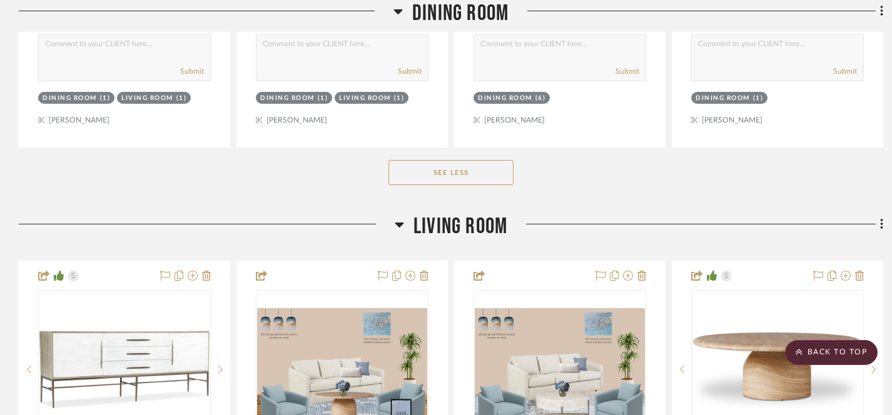
drag, startPoint x: 110, startPoint y: 114, endPoint x: 808, endPoint y: 2, distance: 707.8
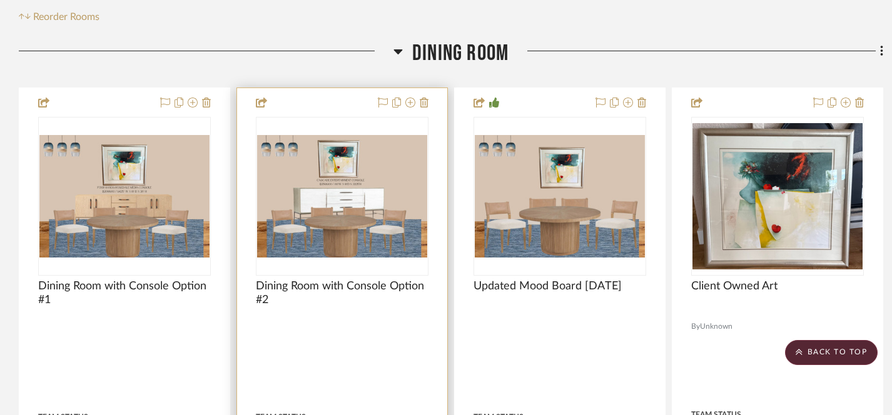
scroll to position [70, 0]
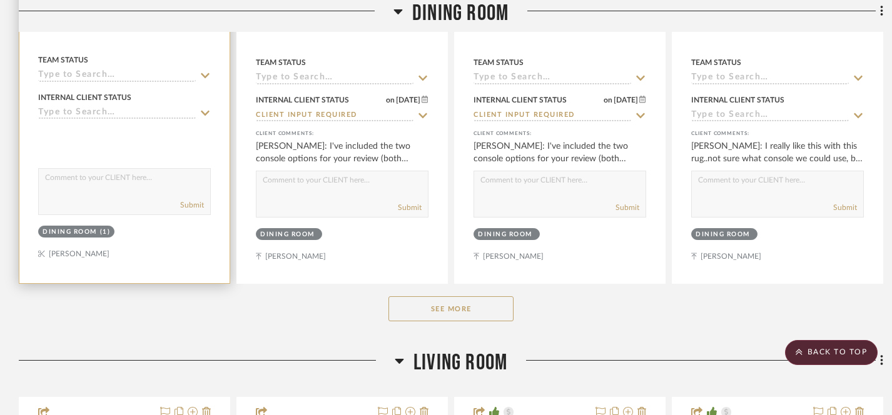
scroll to position [613, 0]
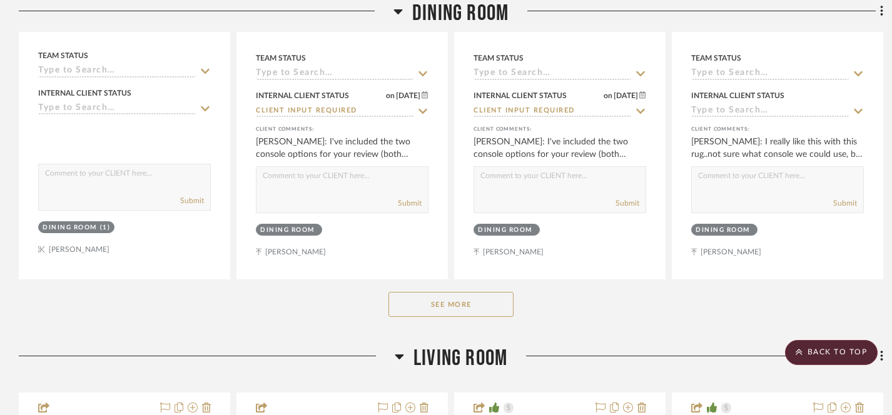
click at [428, 304] on button "See More" at bounding box center [451, 304] width 125 height 25
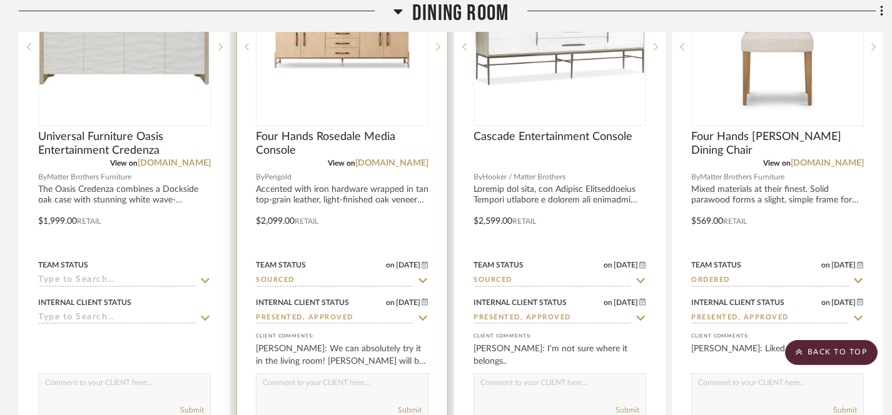
scroll to position [899, 0]
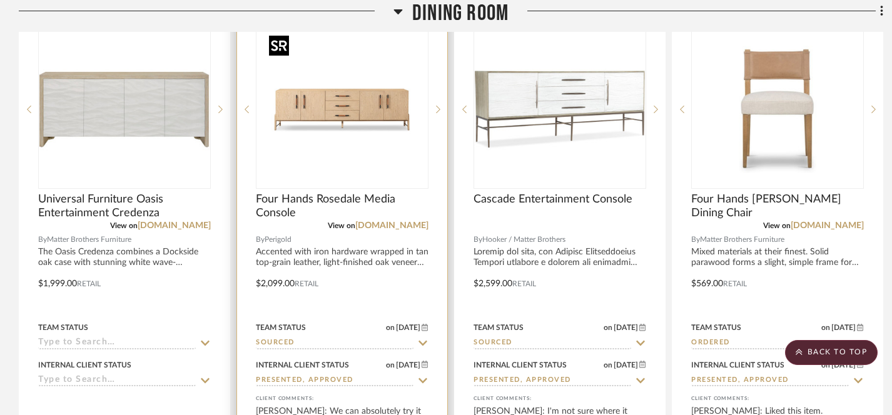
click at [371, 116] on img "0" at bounding box center [342, 109] width 156 height 156
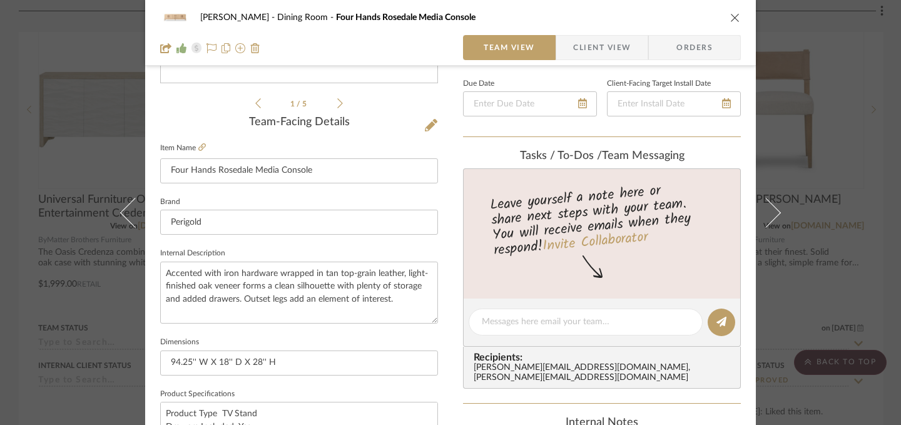
scroll to position [262, 0]
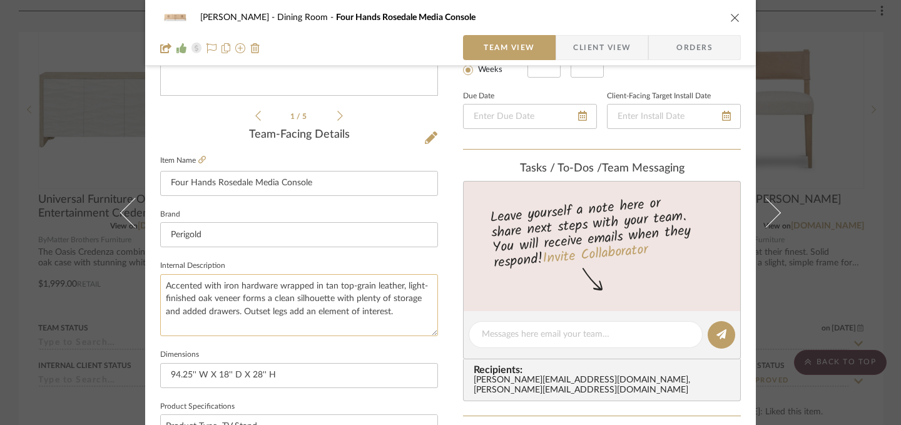
click at [161, 286] on textarea "Accented with iron hardware wrapped in tan top-grain leather, light-finished oa…" at bounding box center [299, 305] width 278 height 62
type textarea "28"H Accented with iron hardware wrapped in tan top-grain leather, light-finish…"
click at [731, 18] on icon "close" at bounding box center [735, 18] width 10 height 10
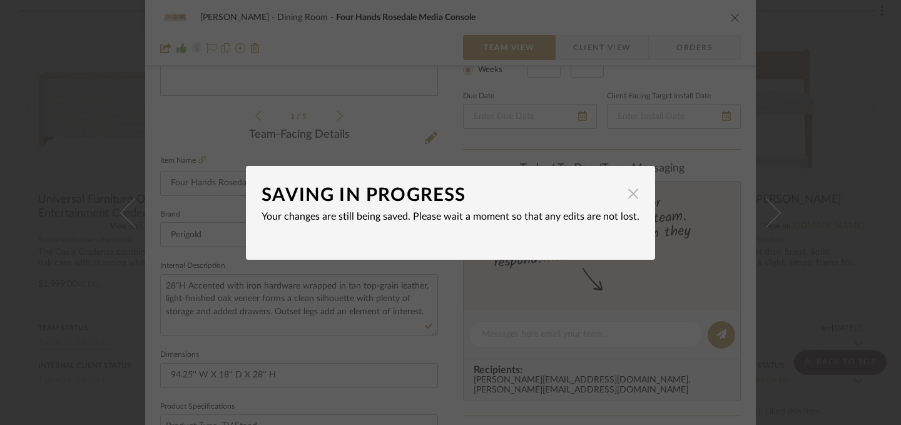
click at [628, 195] on span "button" at bounding box center [633, 193] width 25 height 25
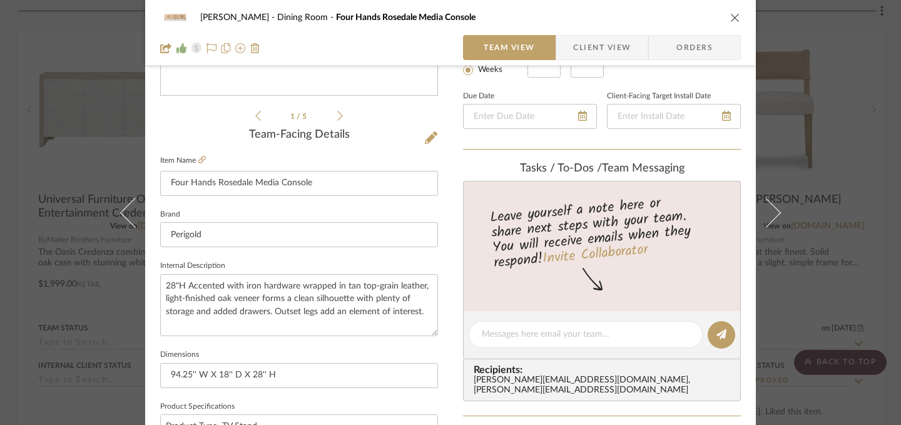
click at [731, 19] on icon "close" at bounding box center [735, 18] width 10 height 10
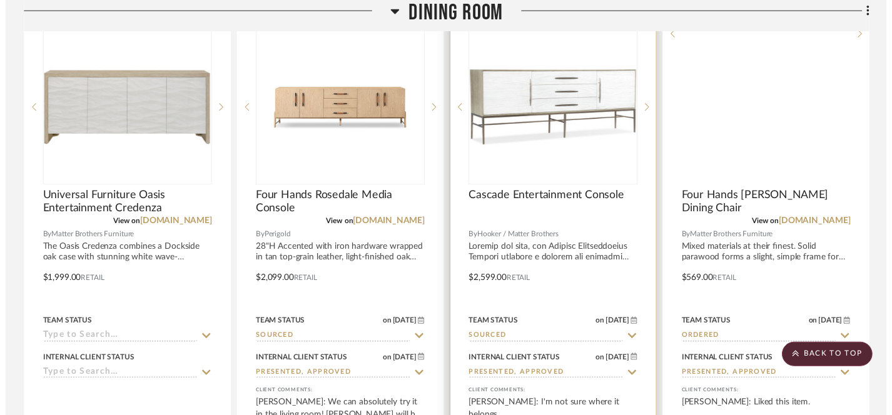
scroll to position [899, 0]
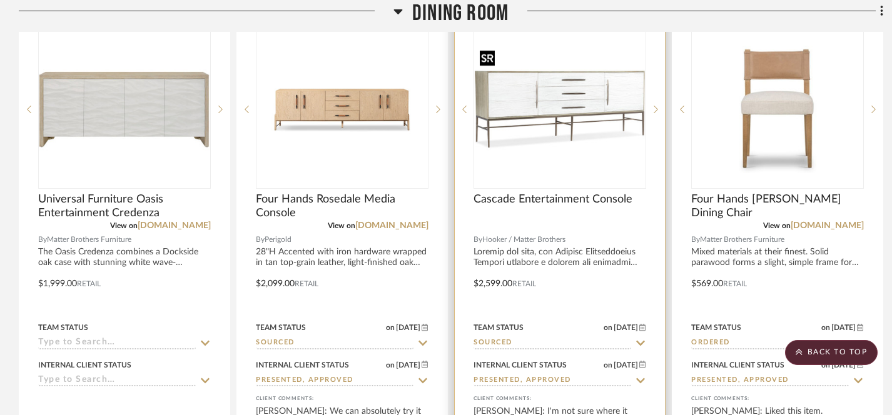
click at [593, 152] on img "0" at bounding box center [560, 110] width 170 height 128
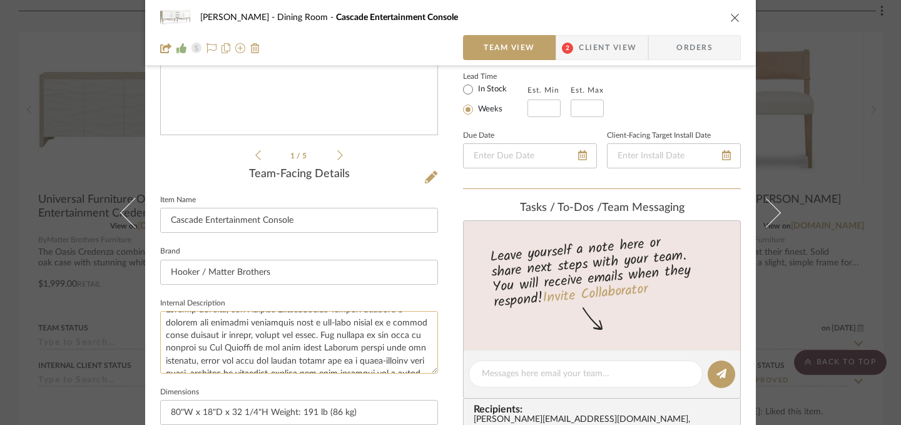
scroll to position [0, 0]
click at [161, 323] on textarea at bounding box center [299, 342] width 278 height 62
type textarea "32.25"H Couture and chic, the Cascade Entertainment Console combines a slender …"
click at [730, 19] on icon "close" at bounding box center [735, 18] width 10 height 10
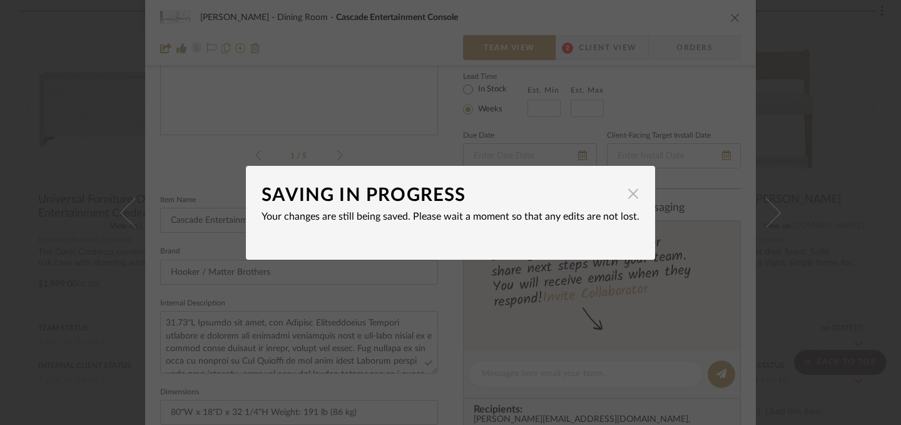
click at [630, 193] on span "button" at bounding box center [633, 193] width 25 height 25
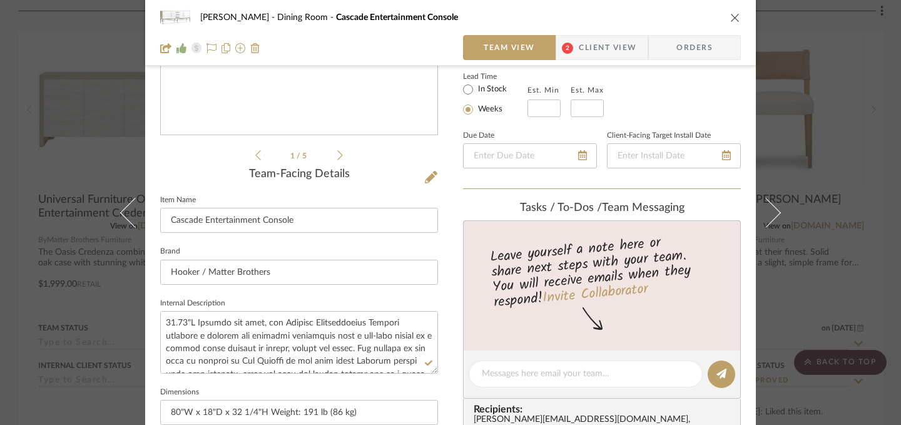
click at [731, 19] on icon "close" at bounding box center [735, 18] width 10 height 10
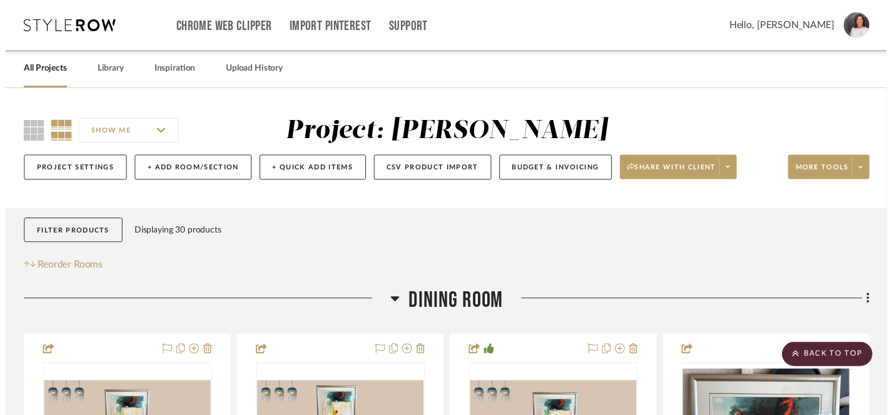
scroll to position [899, 0]
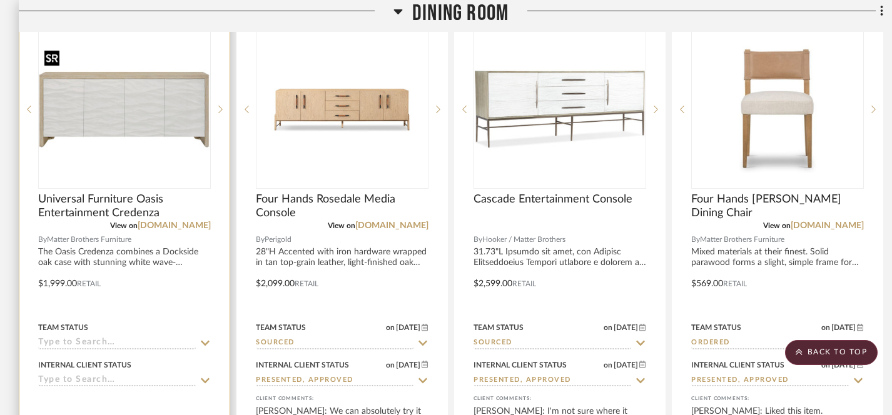
click at [145, 126] on img "0" at bounding box center [124, 110] width 170 height 128
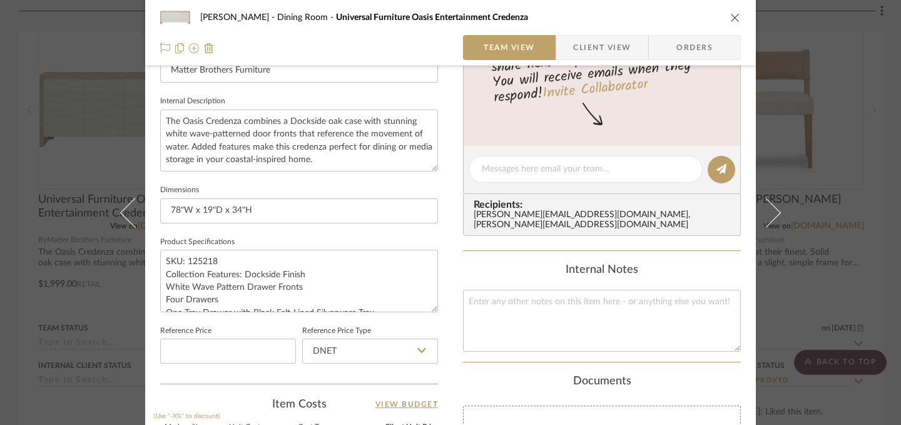
scroll to position [430, 0]
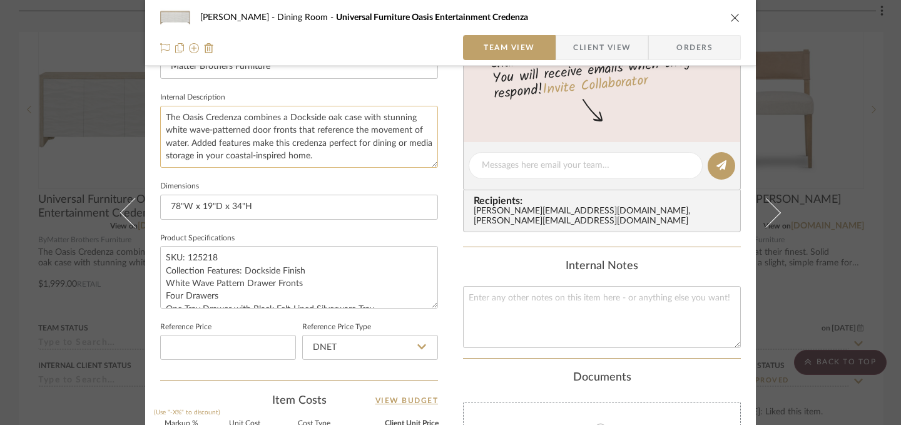
click at [160, 116] on textarea "The Oasis Credenza combines a Dockside oak case with stunning white wave-patter…" at bounding box center [299, 137] width 278 height 62
type textarea "24"H The Oasis Credenza combines a Dockside oak case with stunning white wave-p…"
click at [735, 21] on button "close" at bounding box center [735, 17] width 11 height 11
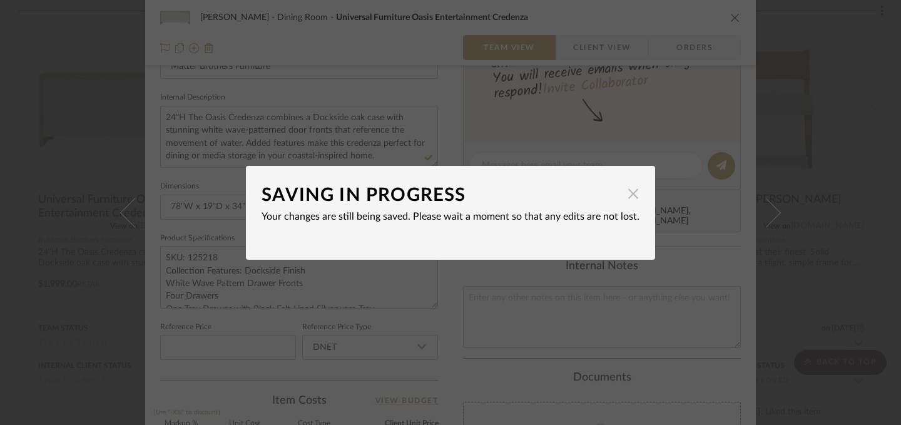
click at [631, 191] on span "button" at bounding box center [633, 193] width 25 height 25
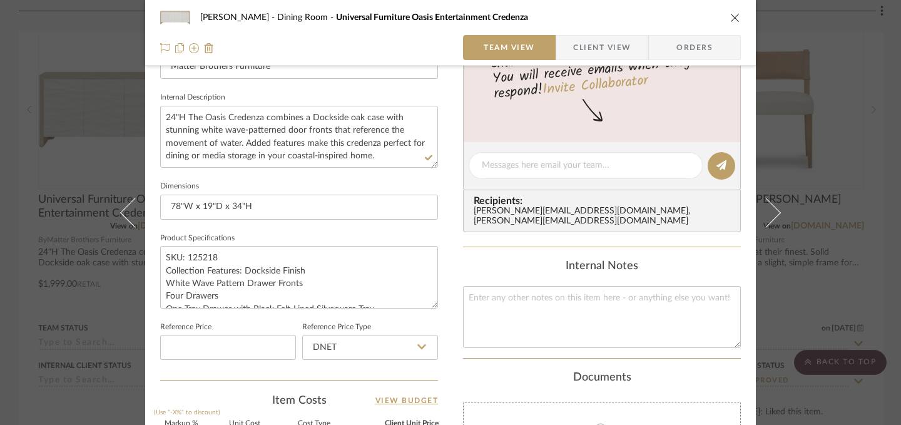
click at [730, 14] on icon "close" at bounding box center [735, 18] width 10 height 10
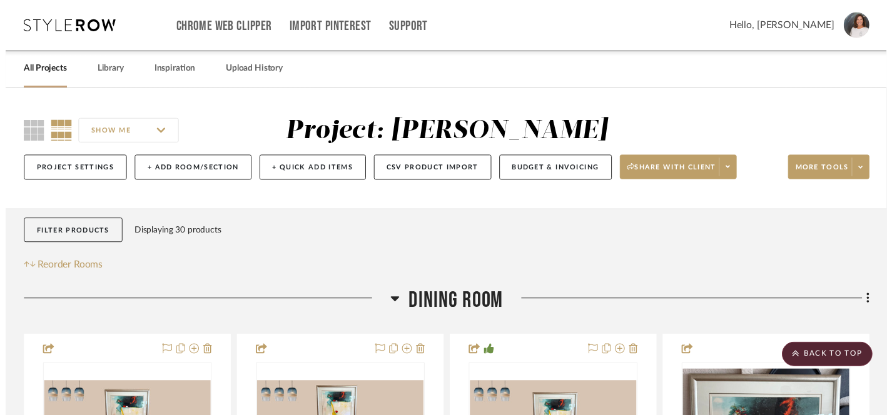
scroll to position [899, 0]
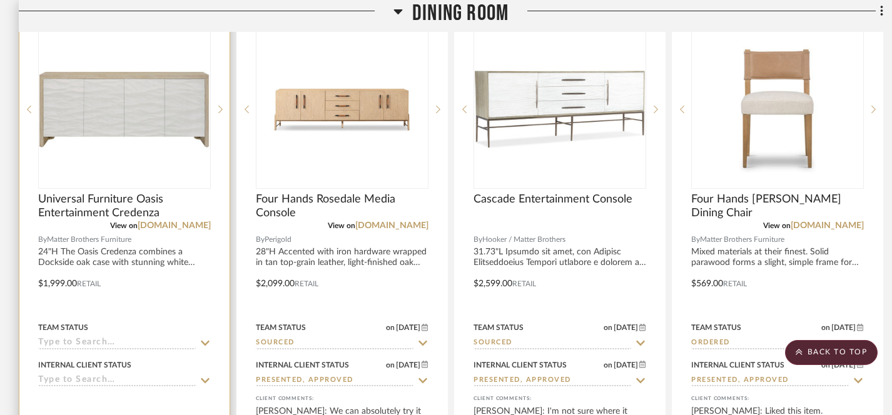
click at [93, 255] on div at bounding box center [124, 275] width 210 height 548
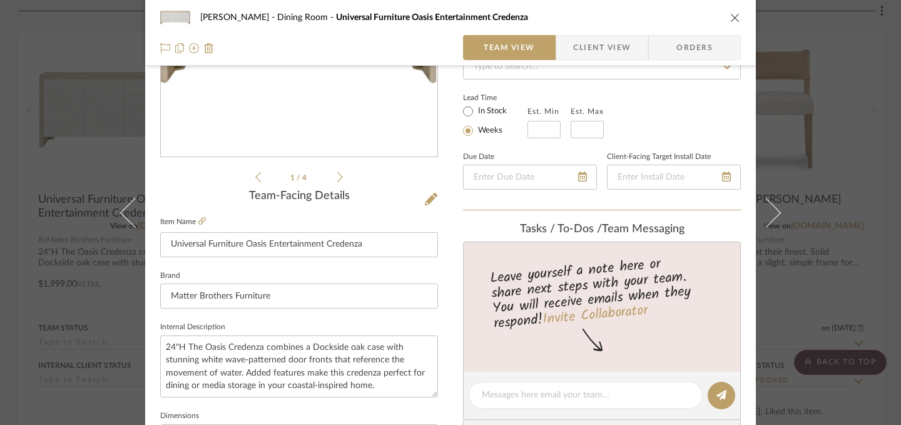
scroll to position [410, 0]
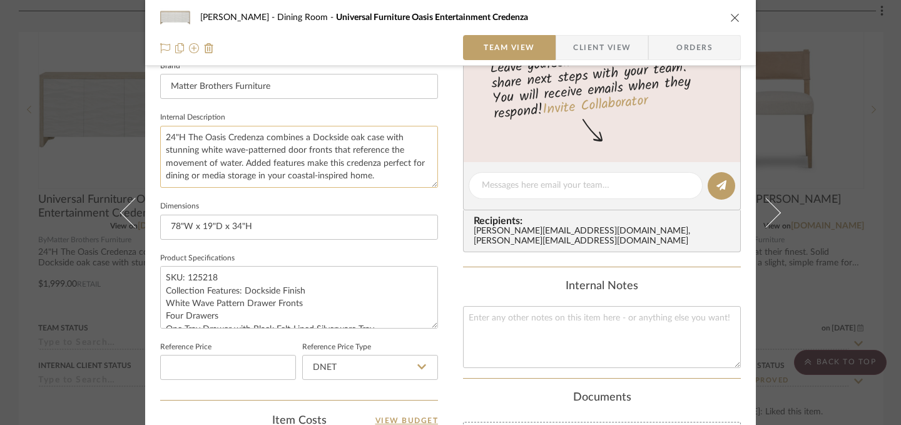
click at [166, 139] on textarea "24"H The Oasis Credenza combines a Dockside oak case with stunning white wave-p…" at bounding box center [299, 157] width 278 height 62
type textarea "34"H The Oasis Credenza combines a Dockside oak case with stunning white wave-p…"
click at [733, 17] on icon "close" at bounding box center [735, 18] width 10 height 10
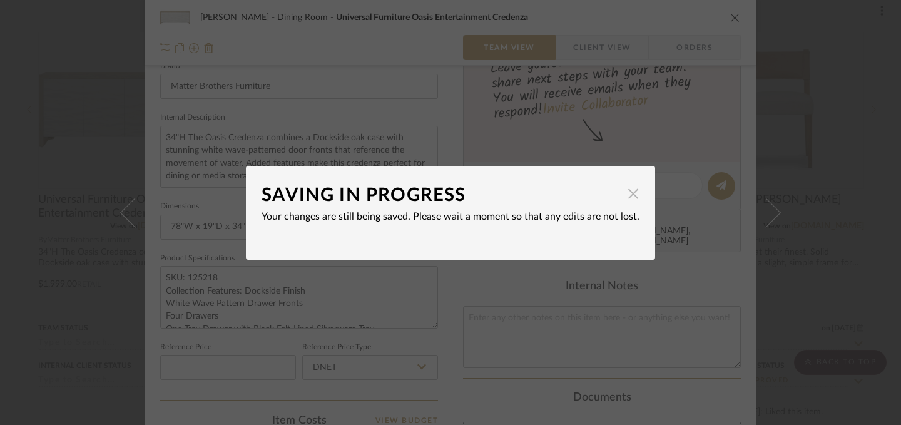
click at [634, 199] on span "button" at bounding box center [633, 193] width 25 height 25
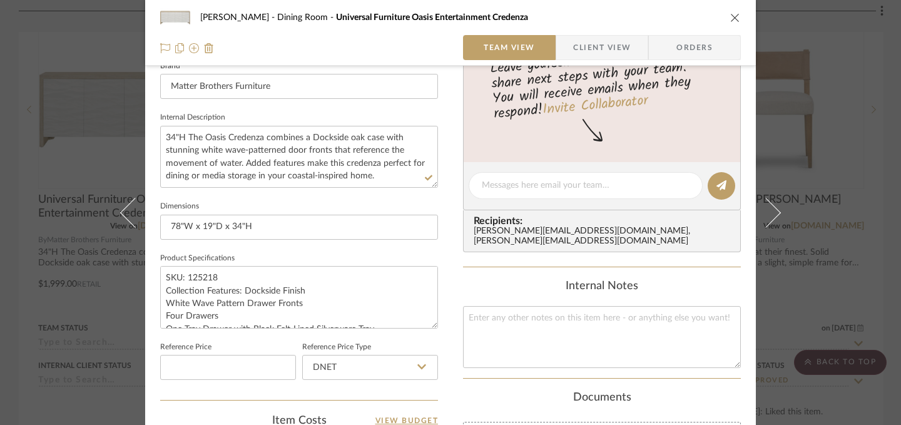
click at [730, 18] on icon "close" at bounding box center [735, 18] width 10 height 10
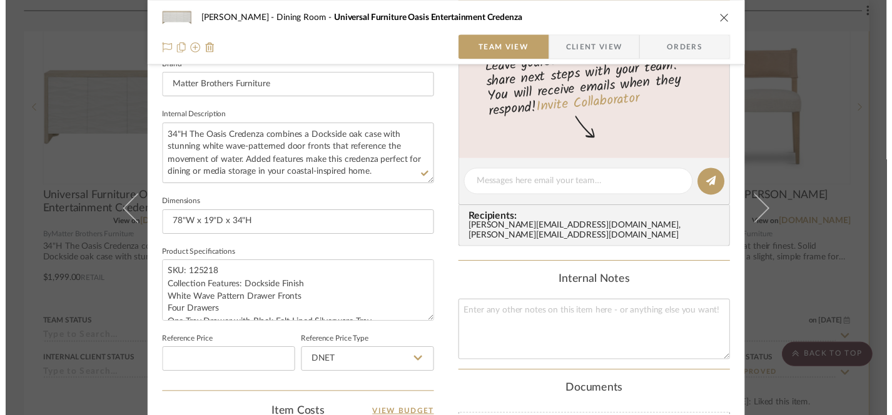
scroll to position [899, 0]
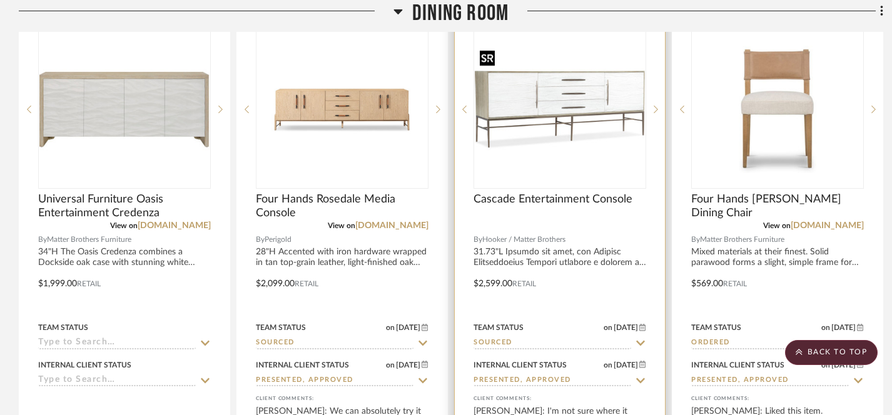
click at [574, 121] on img "0" at bounding box center [560, 110] width 170 height 128
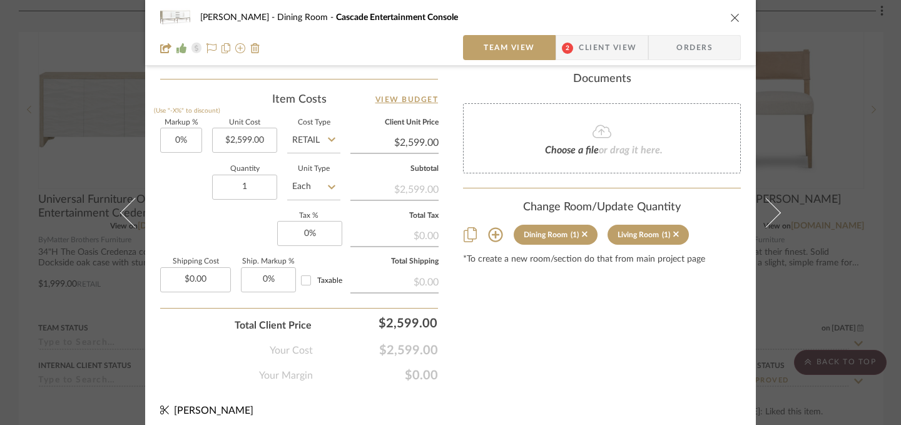
scroll to position [736, 0]
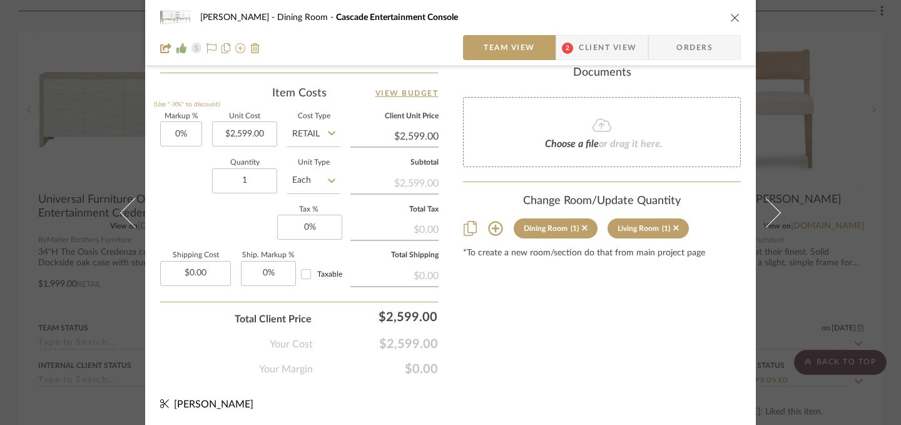
click at [730, 18] on icon "close" at bounding box center [735, 18] width 10 height 10
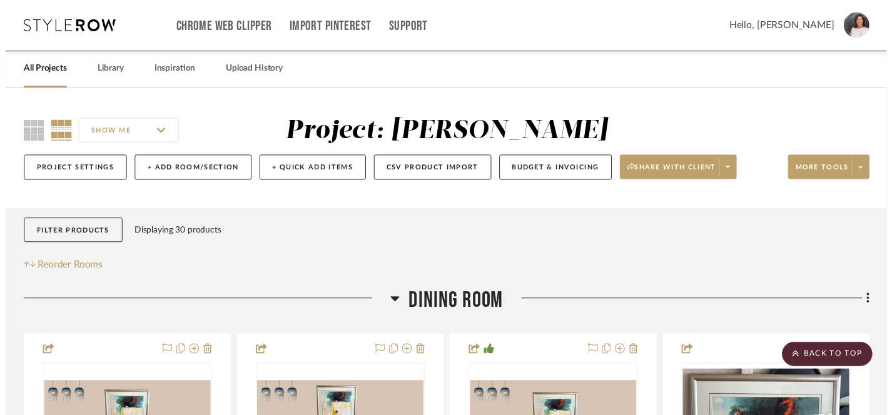
scroll to position [899, 0]
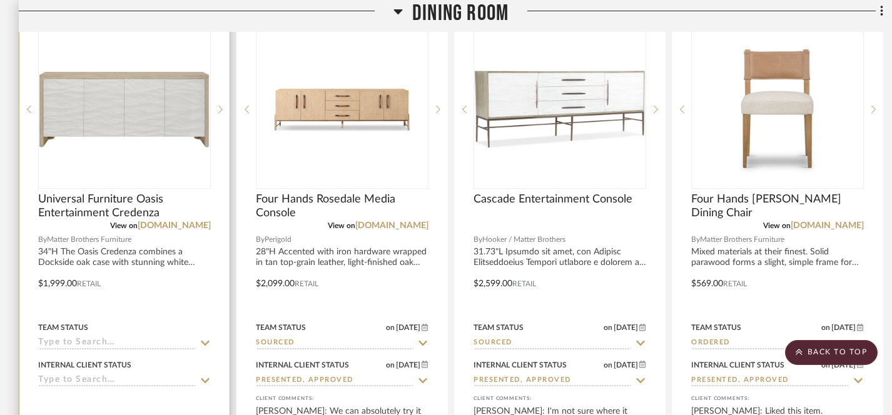
click at [206, 342] on icon at bounding box center [205, 344] width 11 height 10
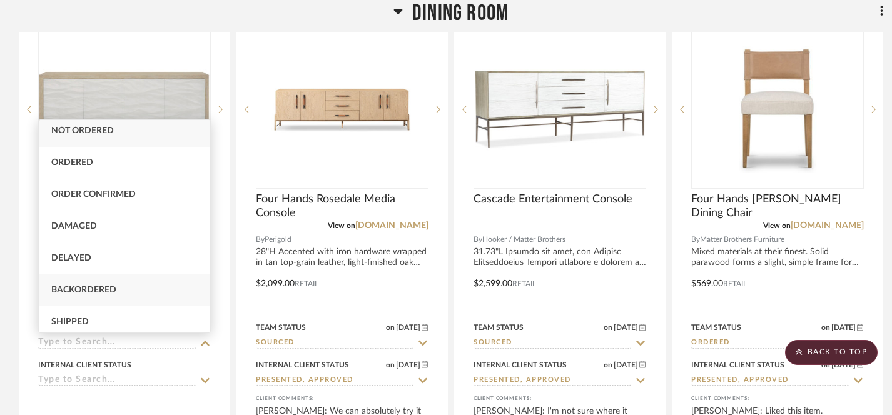
scroll to position [223, 0]
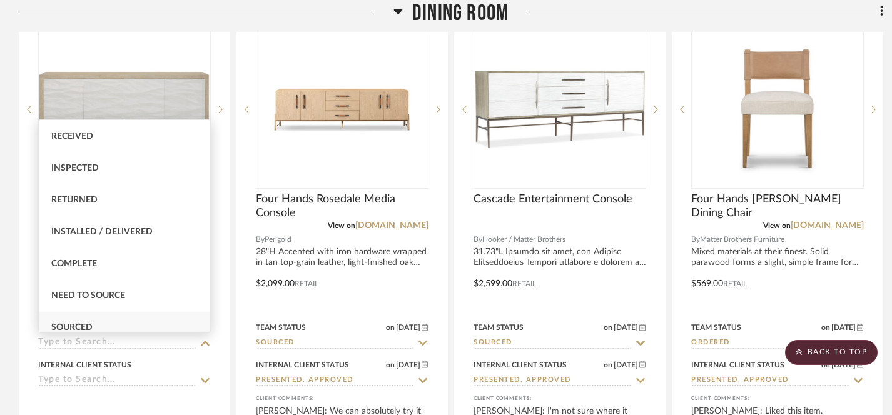
click at [79, 324] on span "Sourced" at bounding box center [71, 327] width 41 height 9
type input "[DATE]"
type input "Sourced"
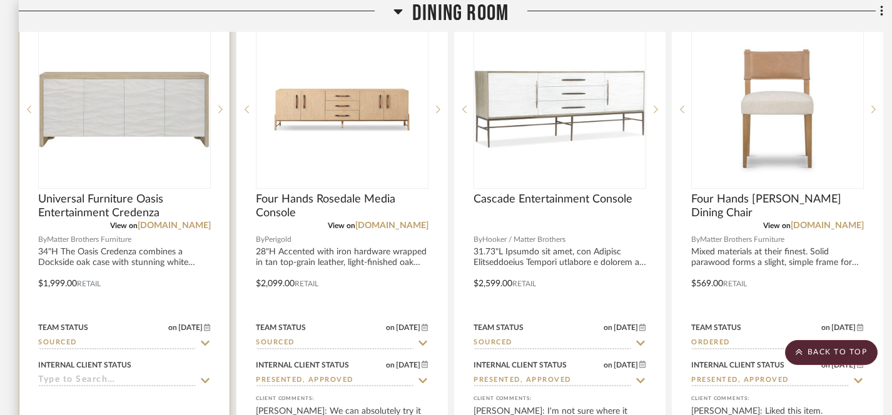
click at [208, 380] on icon at bounding box center [205, 381] width 9 height 5
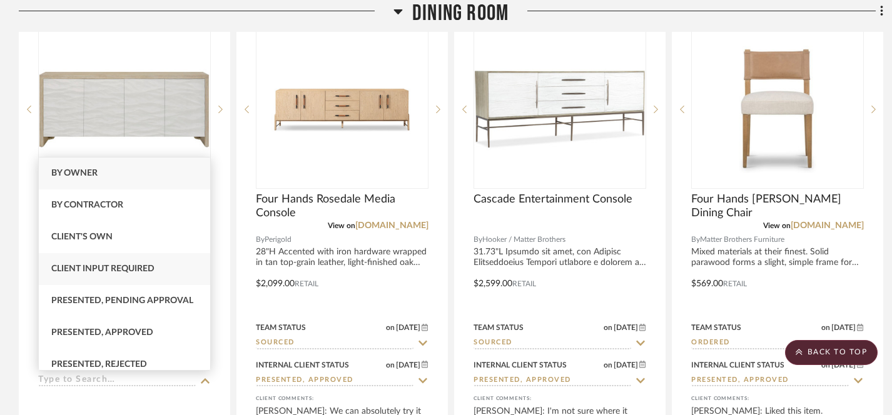
click at [111, 270] on span "Client Input Required" at bounding box center [102, 269] width 103 height 9
type input "[DATE]"
type input "Client Input Required"
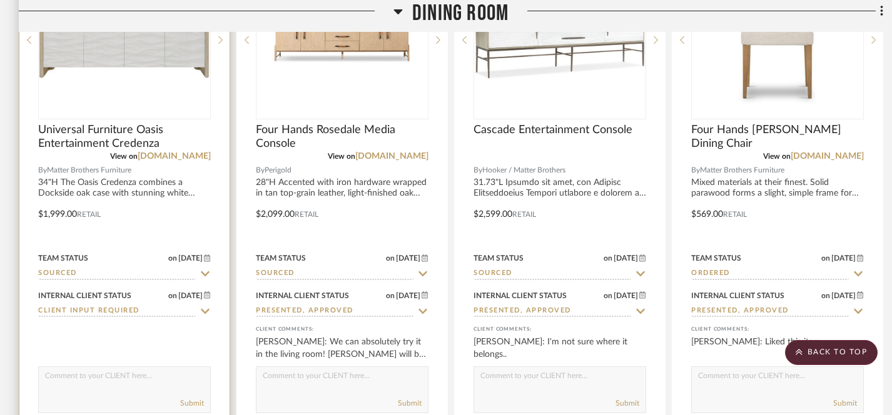
scroll to position [979, 0]
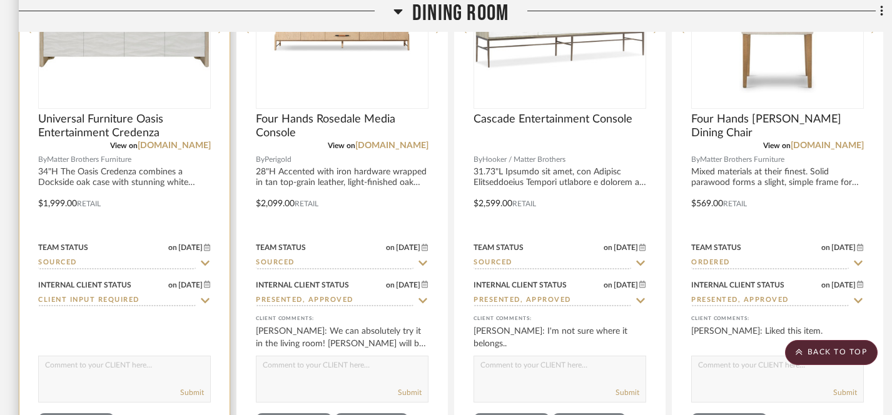
click at [126, 366] on textarea at bounding box center [124, 369] width 171 height 24
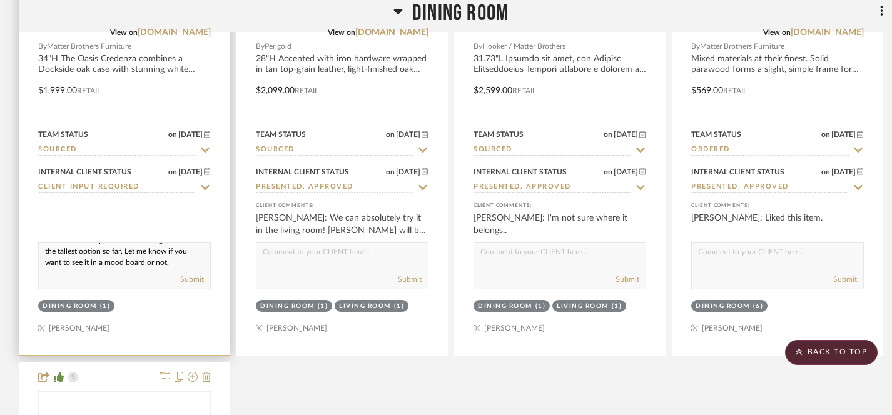
scroll to position [1105, 0]
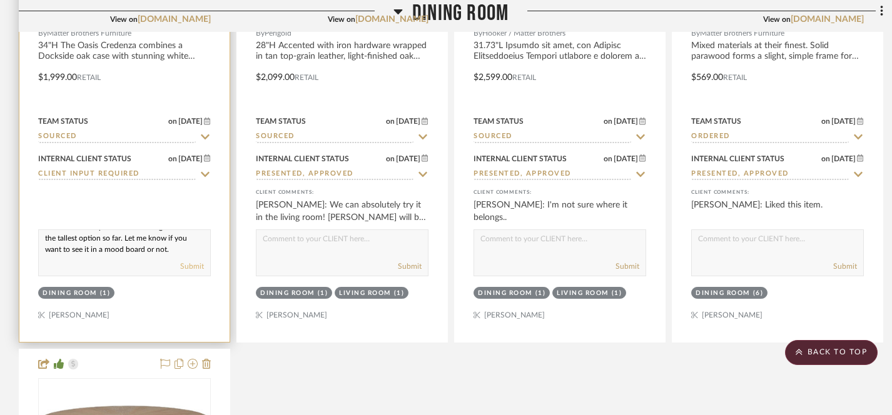
type textarea "Here's another option for the dining room! It's the tallest option so far. Let …"
click at [196, 269] on button "Submit" at bounding box center [192, 266] width 24 height 11
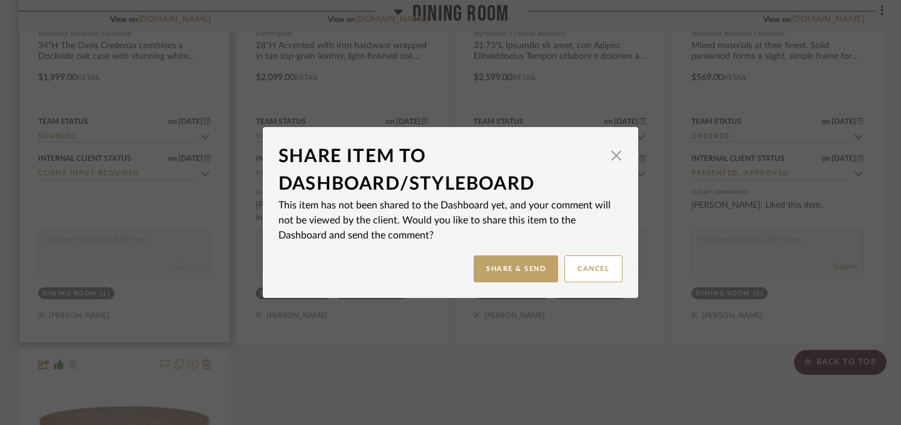
scroll to position [0, 0]
click at [500, 274] on button "Share & Send" at bounding box center [516, 268] width 84 height 27
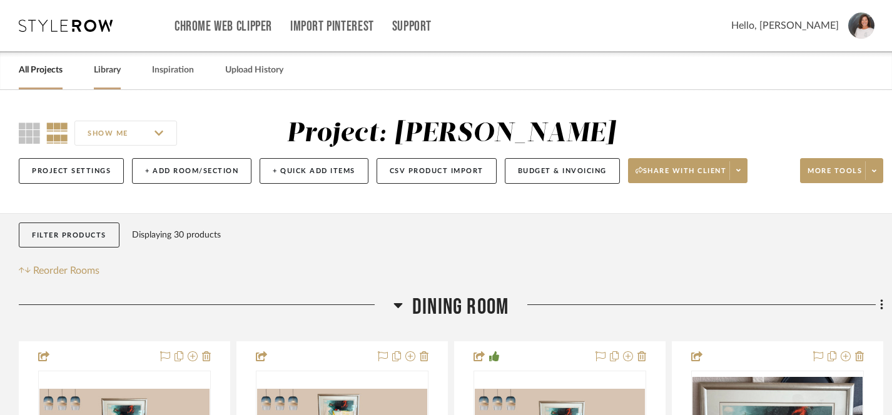
click at [108, 73] on link "Library" at bounding box center [107, 70] width 27 height 17
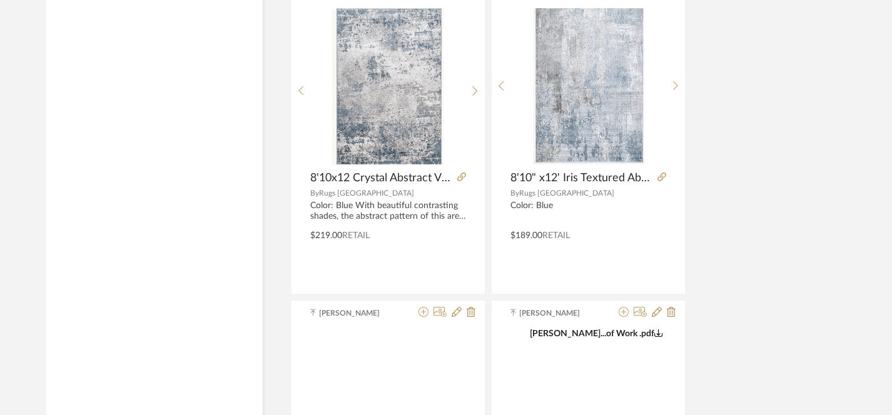
scroll to position [3182, 0]
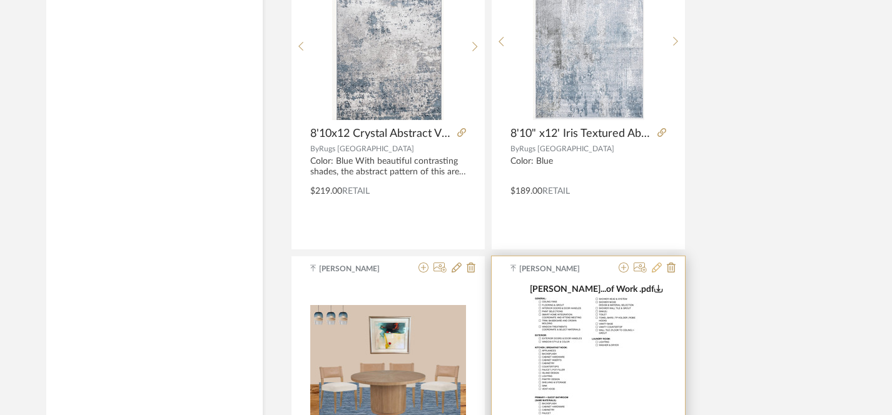
click at [656, 270] on icon at bounding box center [657, 268] width 10 height 10
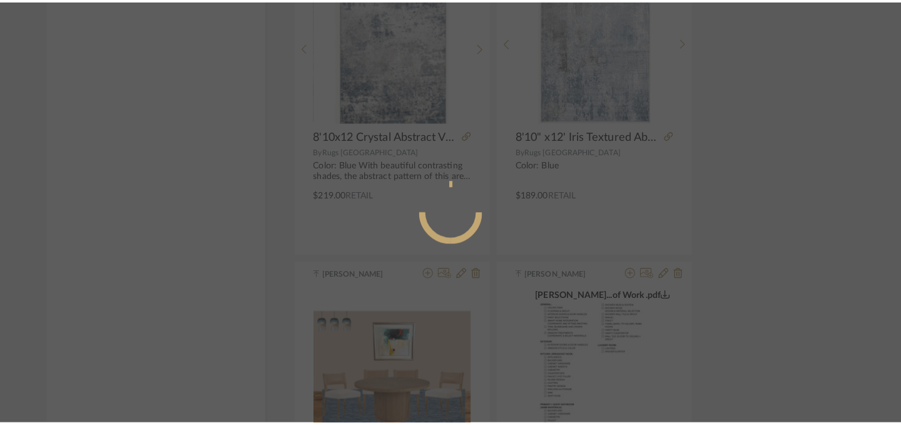
scroll to position [0, 0]
